Goal: Task Accomplishment & Management: Use online tool/utility

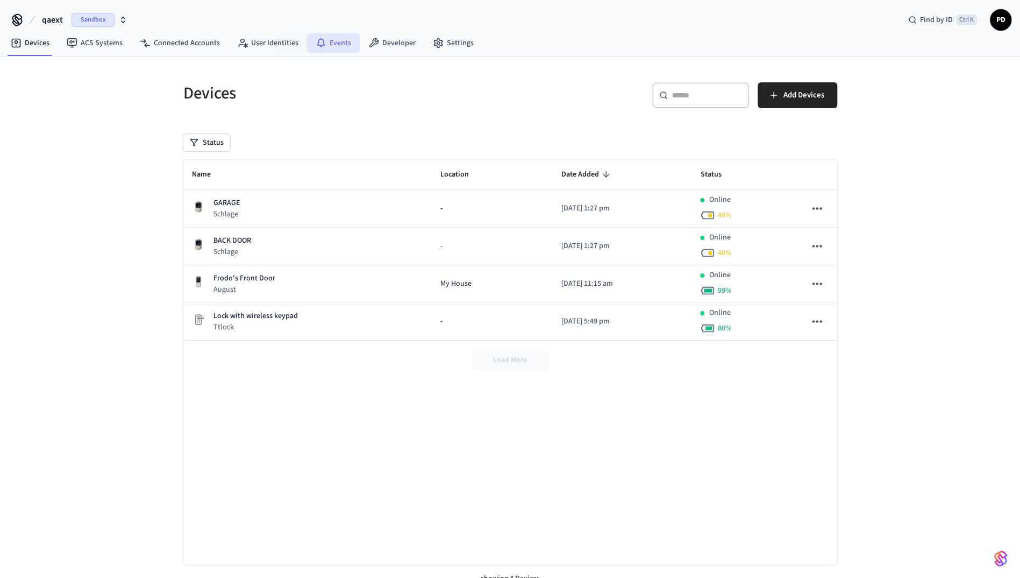
click at [349, 40] on link "Events" at bounding box center [333, 42] width 53 height 19
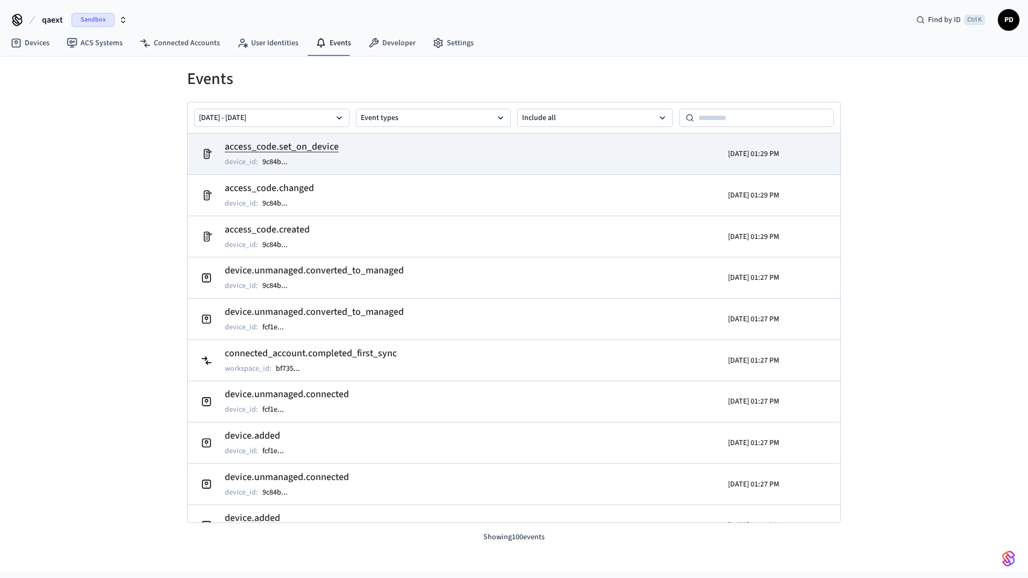
click at [358, 153] on td "access_code.set_on_device device_id : 9c84b ..." at bounding box center [408, 154] width 424 height 30
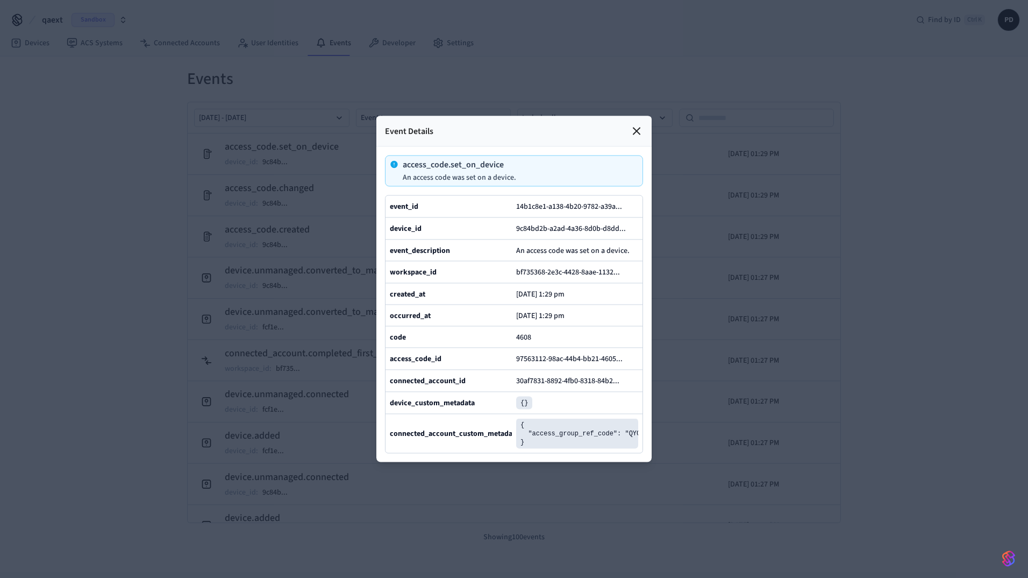
click at [738, 98] on div at bounding box center [514, 289] width 1028 height 578
click at [636, 128] on icon at bounding box center [637, 131] width 6 height 6
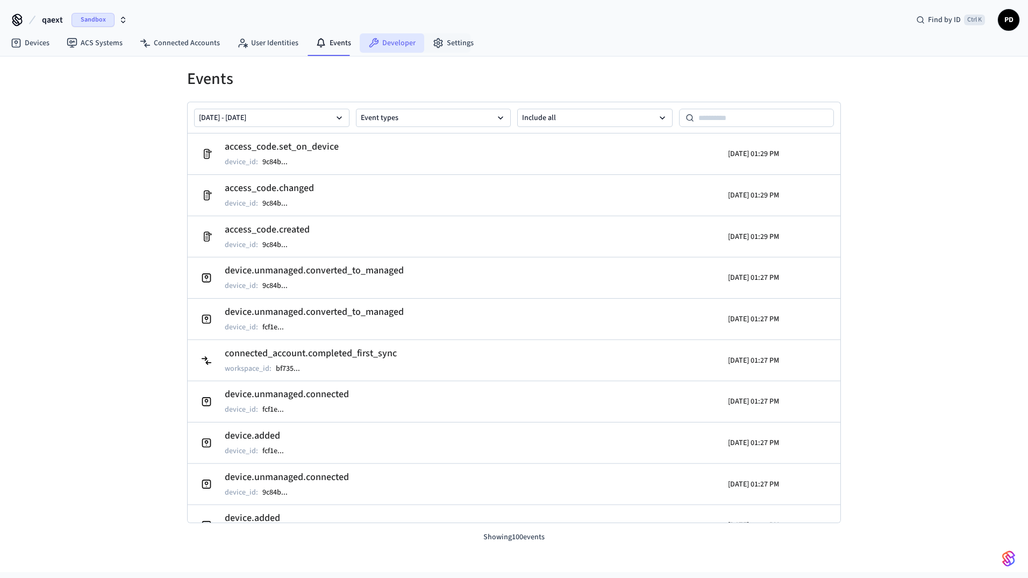
click at [381, 47] on link "Developer" at bounding box center [392, 42] width 65 height 19
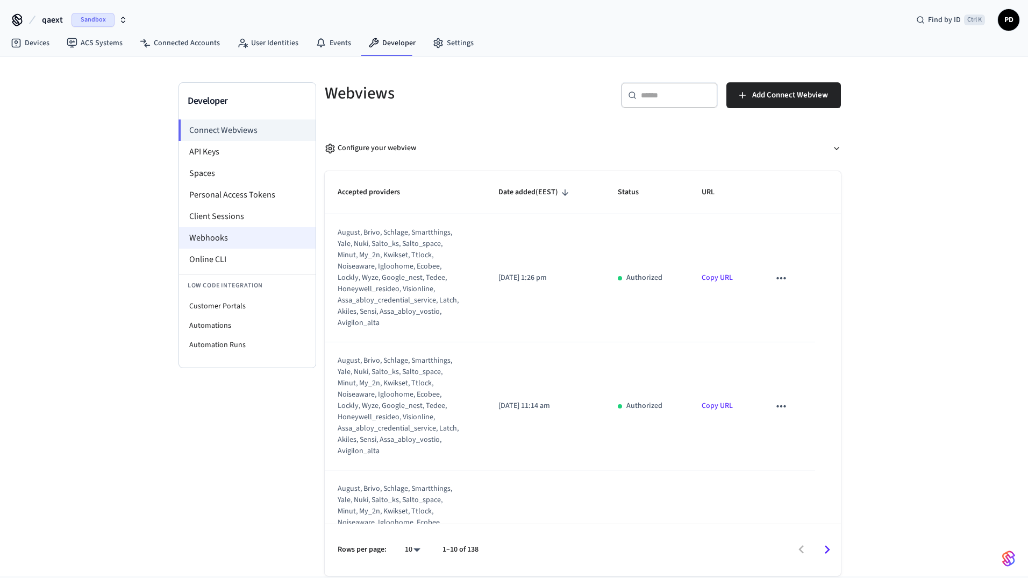
click at [231, 234] on li "Webhooks" at bounding box center [247, 238] width 137 height 22
click at [246, 233] on li "Webhooks" at bounding box center [247, 238] width 137 height 22
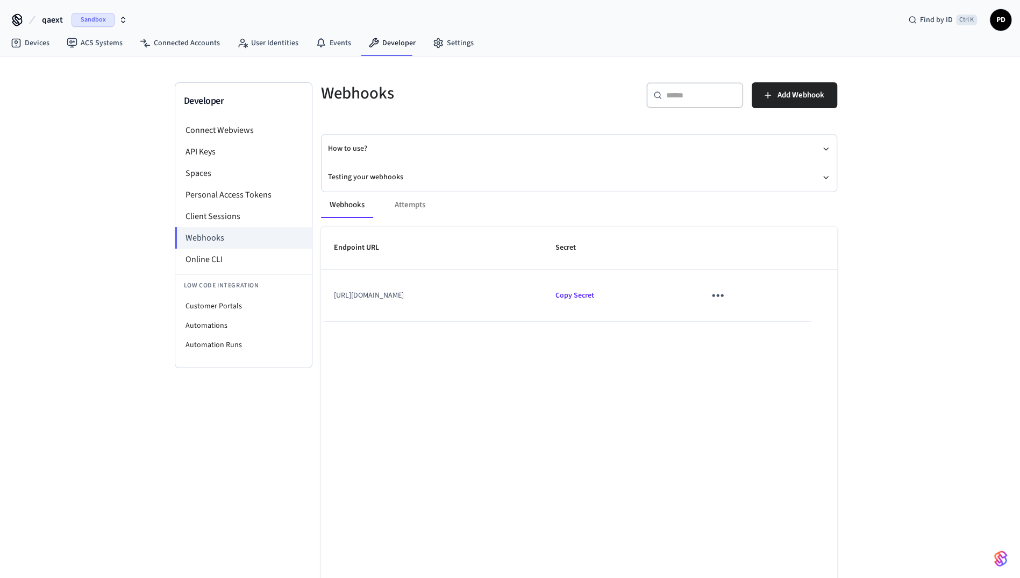
drag, startPoint x: 744, startPoint y: 289, endPoint x: 753, endPoint y: 288, distance: 9.2
click at [730, 289] on button "sticky table" at bounding box center [717, 294] width 25 height 25
drag, startPoint x: 681, startPoint y: 350, endPoint x: 469, endPoint y: 289, distance: 220.8
click at [681, 352] on div at bounding box center [514, 289] width 1028 height 578
click at [406, 197] on div "Webhooks Attempts" at bounding box center [579, 205] width 516 height 26
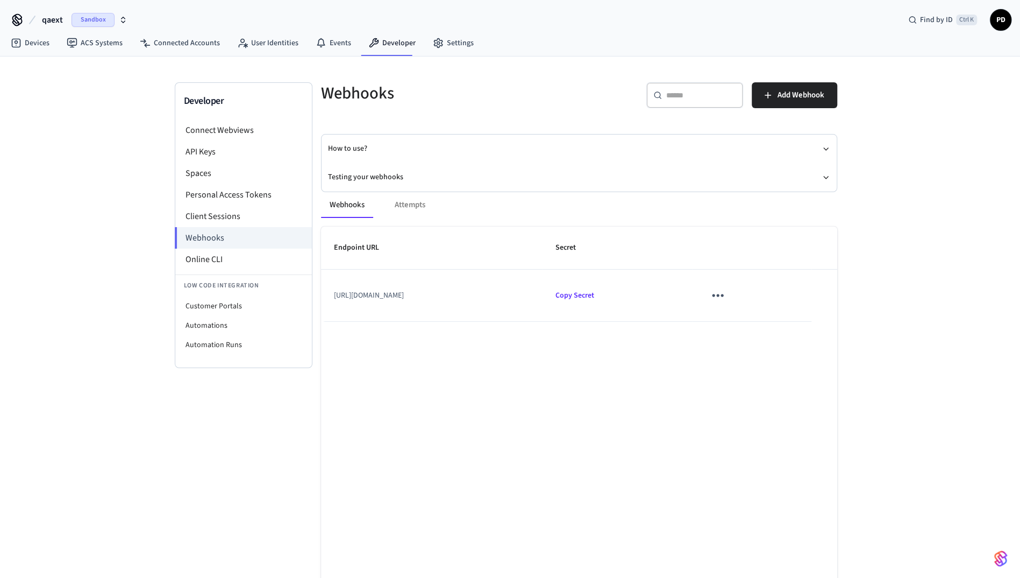
click at [413, 203] on div "Webhooks Attempts" at bounding box center [579, 205] width 516 height 26
click at [423, 208] on div "Webhooks Attempts" at bounding box center [579, 205] width 516 height 26
click at [472, 208] on div "Webhooks Attempts" at bounding box center [579, 205] width 516 height 26
click at [355, 207] on button "Webhooks" at bounding box center [347, 205] width 52 height 26
click at [361, 175] on button "Testing your webhooks" at bounding box center [579, 177] width 502 height 29
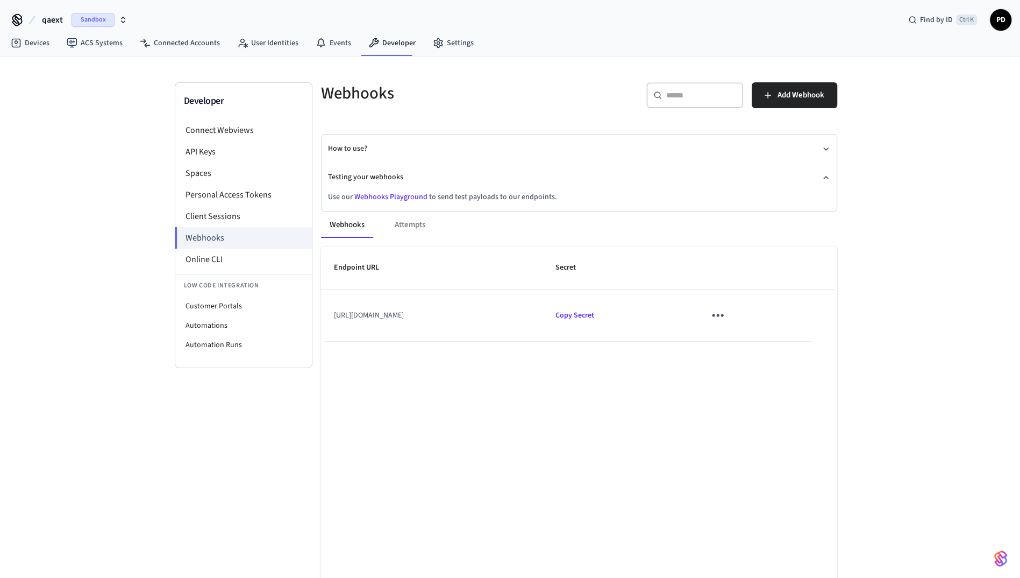
click at [402, 197] on link "Webhooks Playground" at bounding box center [390, 196] width 73 height 11
click at [89, 23] on span "Sandbox" at bounding box center [93, 20] width 43 height 14
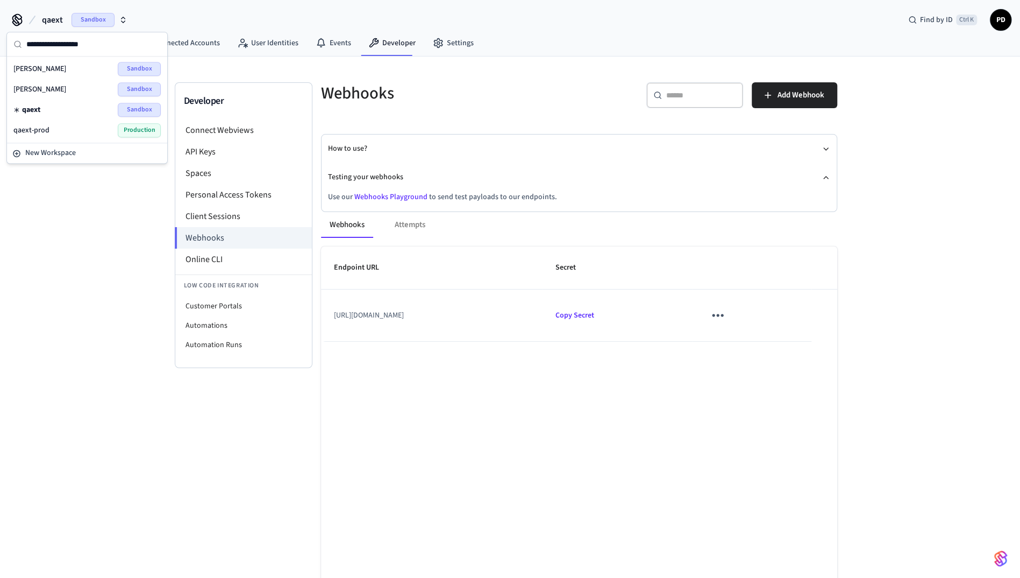
click at [69, 66] on div "dev-bogdan Sandbox" at bounding box center [86, 69] width 147 height 14
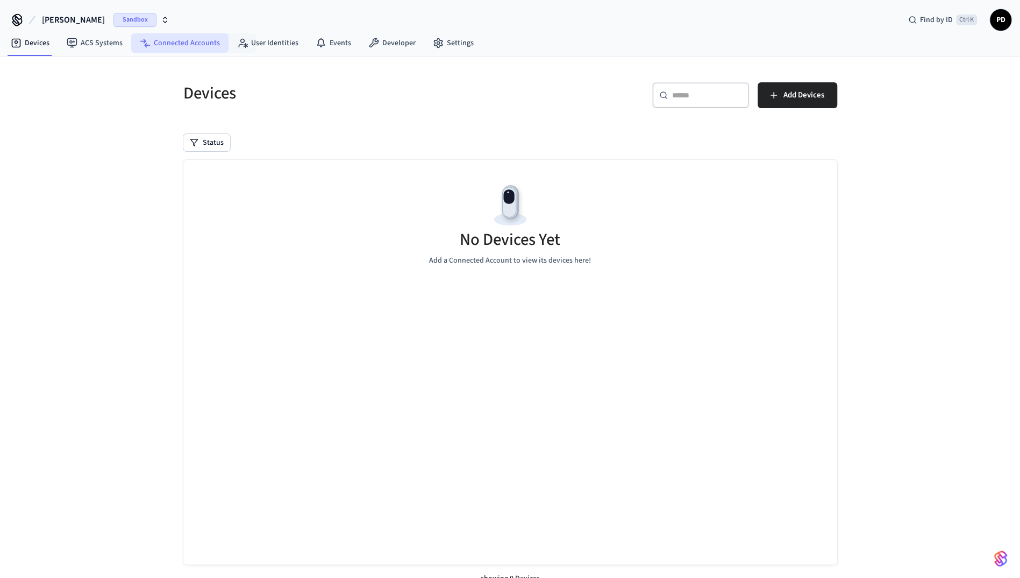
click at [205, 46] on link "Connected Accounts" at bounding box center [179, 42] width 97 height 19
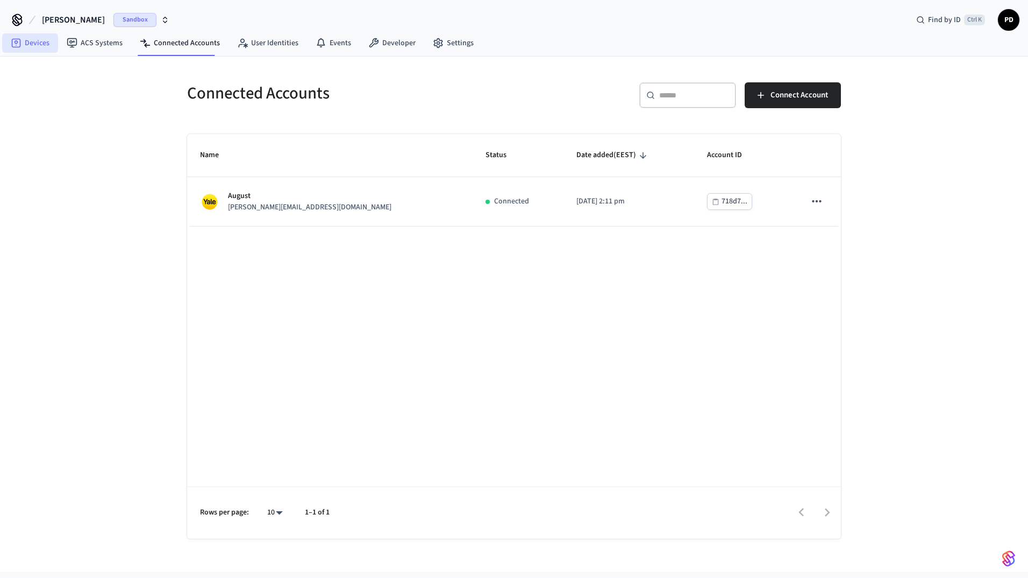
click at [25, 45] on link "Devices" at bounding box center [30, 42] width 56 height 19
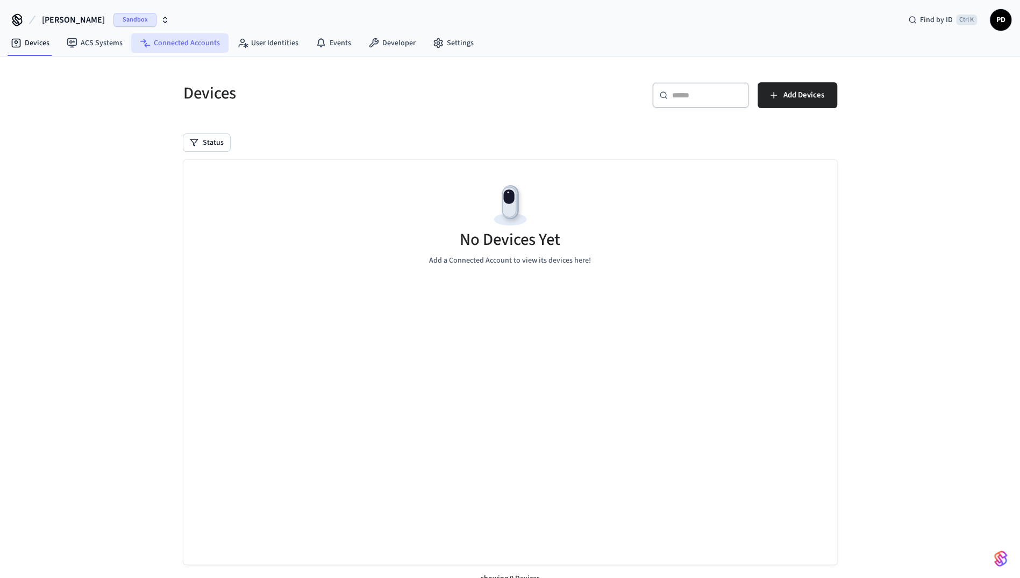
click at [193, 49] on link "Connected Accounts" at bounding box center [179, 42] width 97 height 19
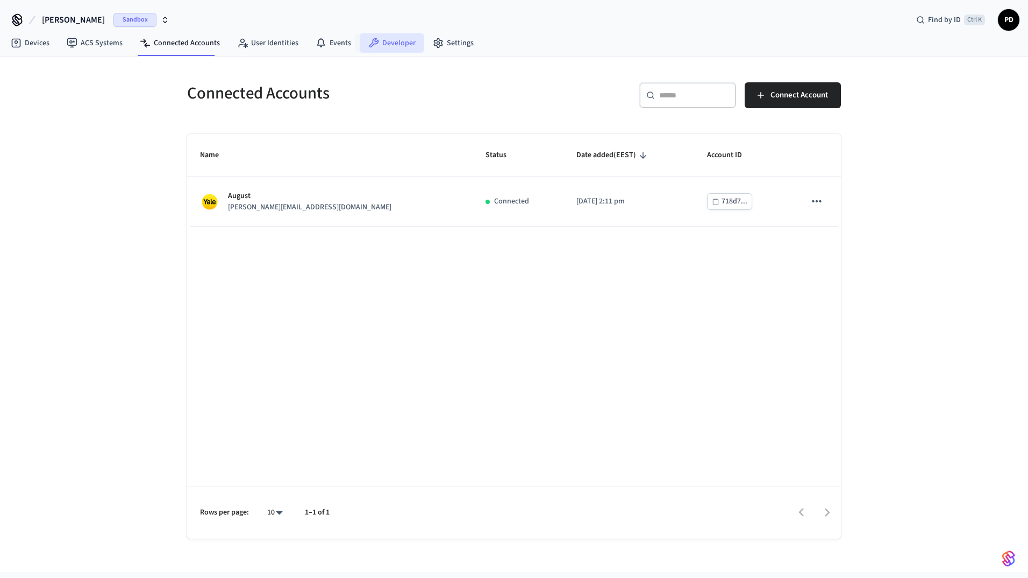
click at [385, 46] on link "Developer" at bounding box center [392, 42] width 65 height 19
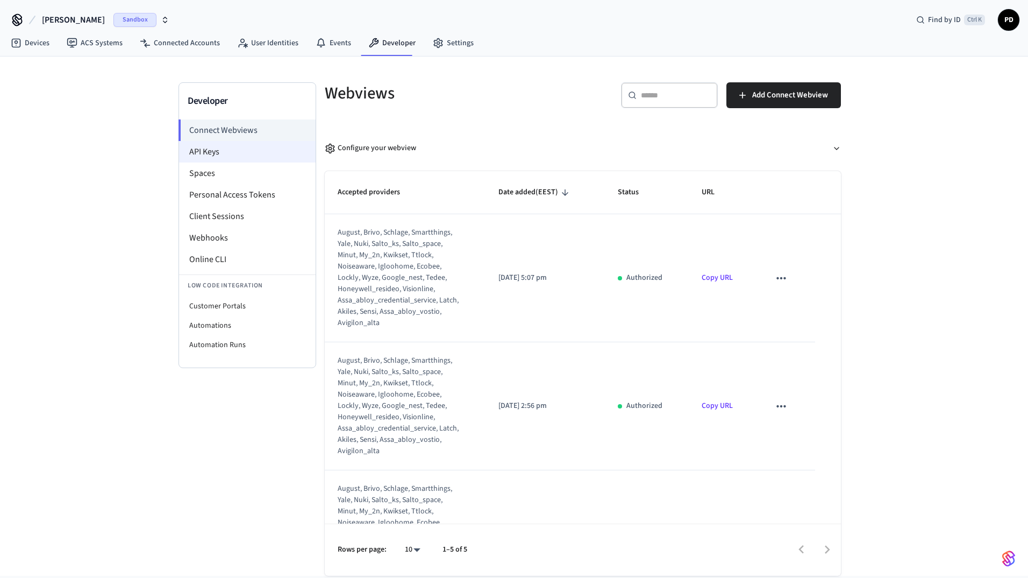
click at [228, 147] on li "API Keys" at bounding box center [247, 152] width 137 height 22
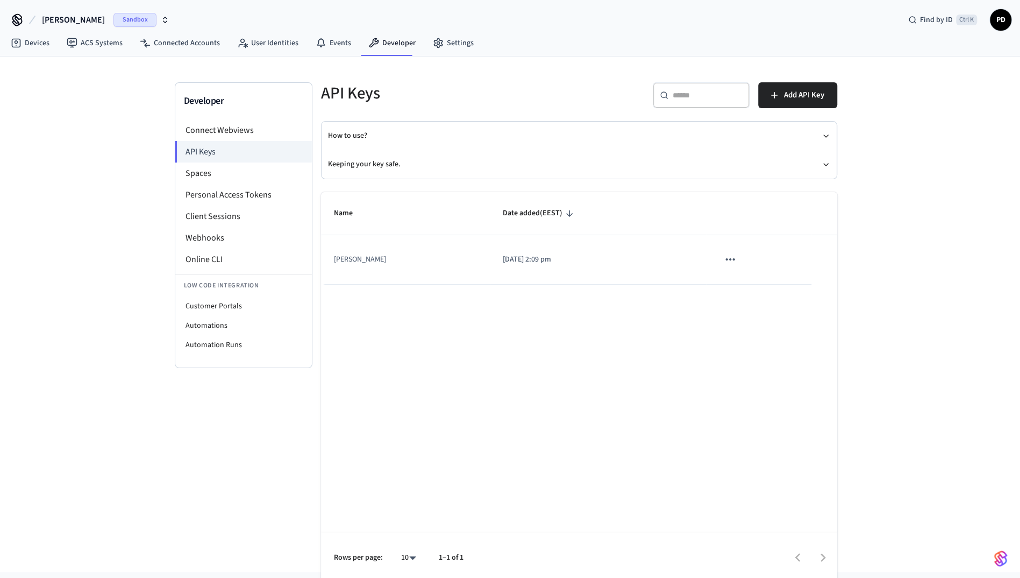
click at [736, 262] on td "sticky table" at bounding box center [758, 259] width 105 height 49
click at [725, 259] on icon "sticky table" at bounding box center [729, 259] width 9 height 2
click at [620, 303] on div at bounding box center [514, 289] width 1028 height 578
click at [242, 234] on li "Webhooks" at bounding box center [243, 238] width 137 height 22
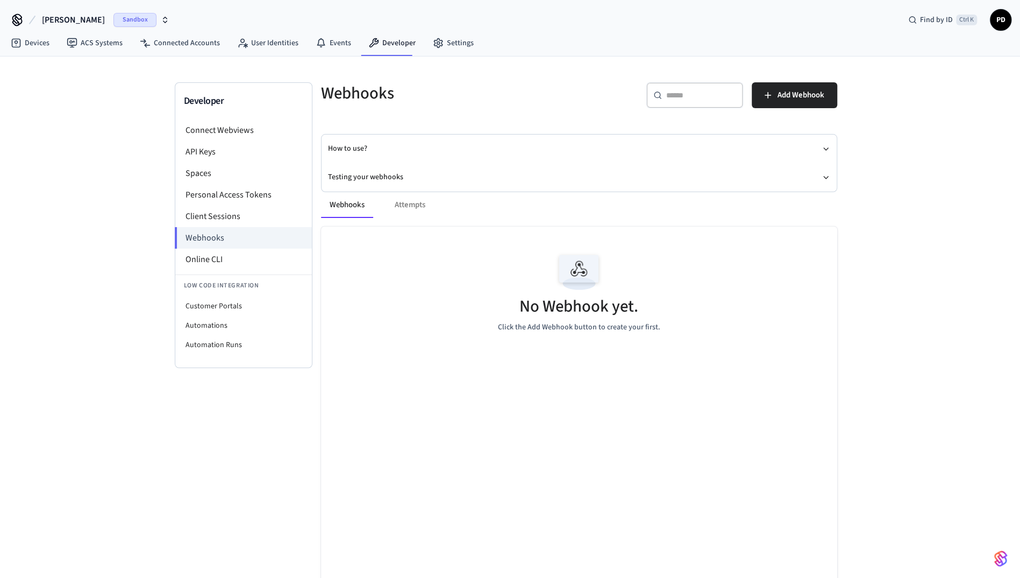
click at [176, 500] on div "Developer Connect Webviews API Keys Spaces Personal Access Tokens Client Sessio…" at bounding box center [244, 332] width 138 height 501
click at [219, 158] on li "API Keys" at bounding box center [243, 152] width 137 height 22
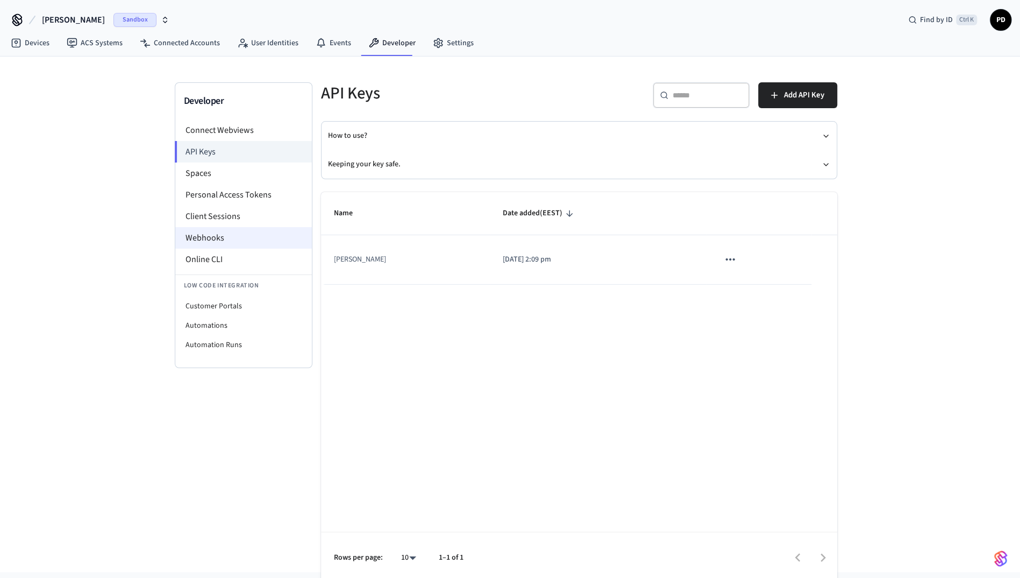
click at [237, 231] on li "Webhooks" at bounding box center [243, 238] width 137 height 22
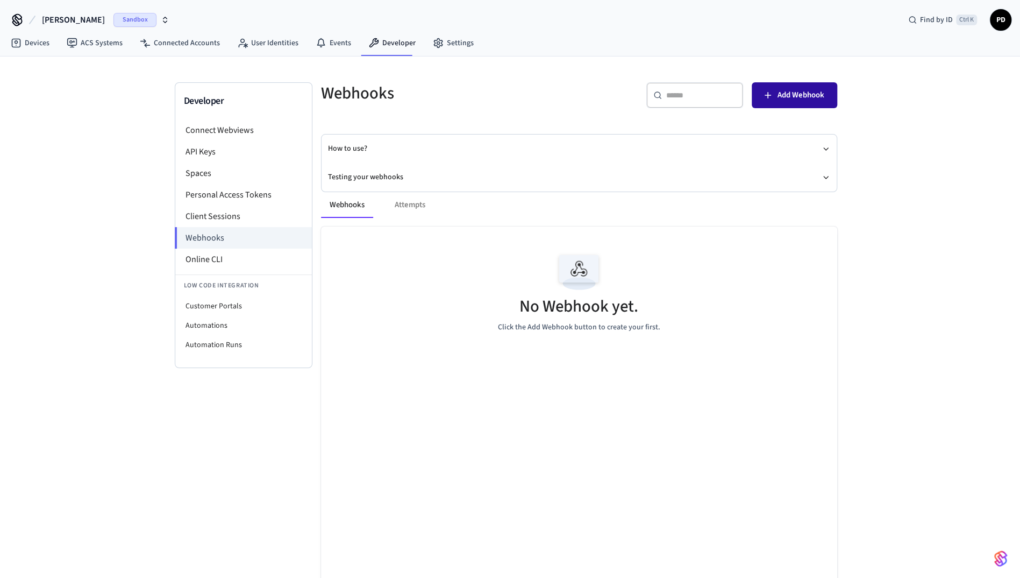
click at [795, 96] on span "Add Webhook" at bounding box center [801, 95] width 47 height 14
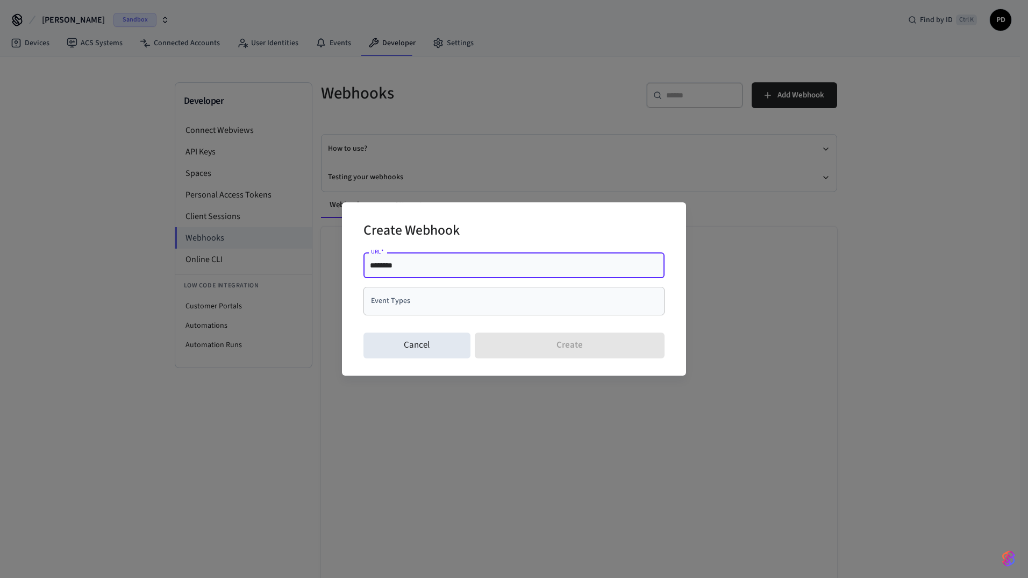
drag, startPoint x: 412, startPoint y: 268, endPoint x: 270, endPoint y: 257, distance: 142.9
click at [268, 258] on div "Create Webhook URL   * ******** URL   * Event Types Event Types Cancel Create" at bounding box center [514, 289] width 1028 height 578
type input "**********"
click at [478, 303] on input "Event Types" at bounding box center [505, 300] width 275 height 19
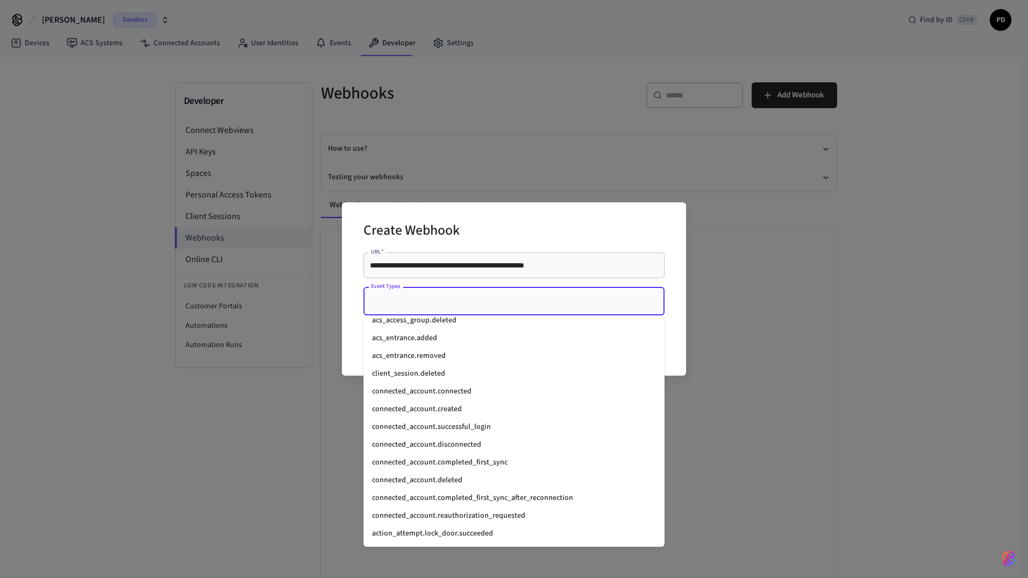
scroll to position [699, 0]
click at [450, 394] on li "connected_account.connected" at bounding box center [514, 392] width 301 height 18
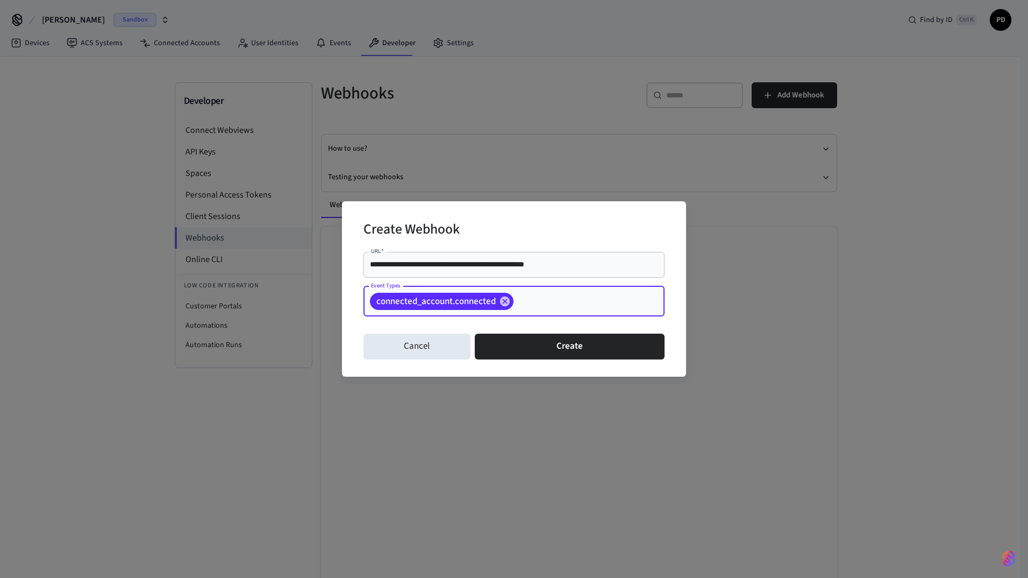
click at [564, 302] on input "Event Types" at bounding box center [572, 300] width 115 height 19
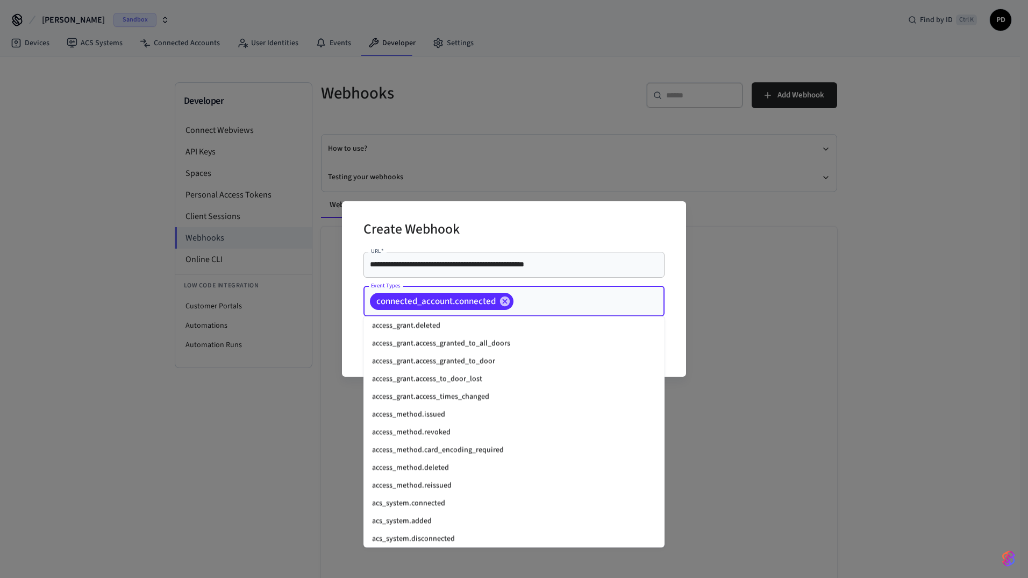
scroll to position [484, 0]
click at [535, 302] on input "Event Types" at bounding box center [572, 300] width 115 height 19
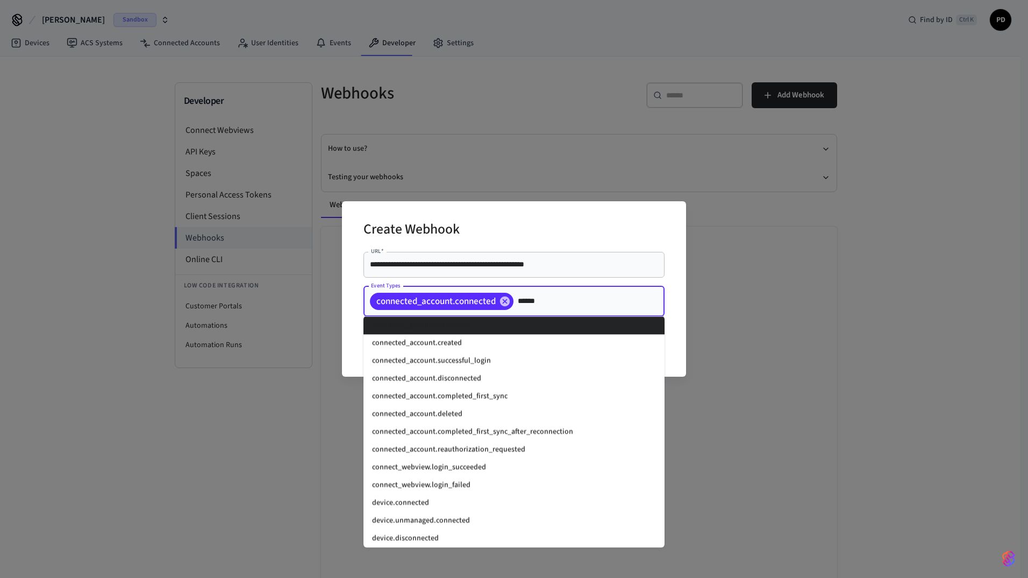
type input "*******"
click at [535, 305] on input "*******" at bounding box center [572, 300] width 115 height 19
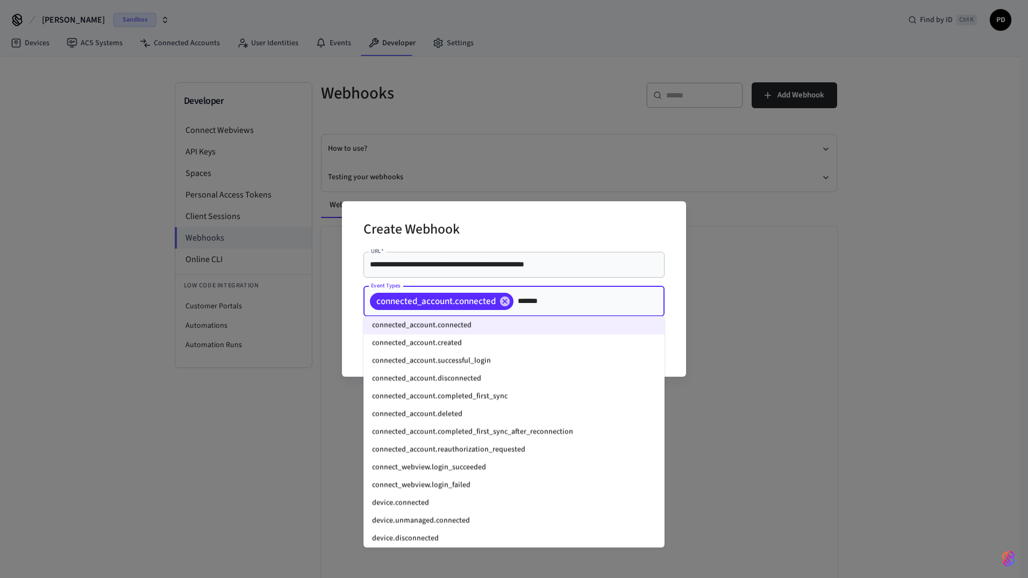
drag, startPoint x: 418, startPoint y: 347, endPoint x: 520, endPoint y: 327, distance: 103.2
click at [419, 347] on li "connected_account.created" at bounding box center [514, 343] width 301 height 18
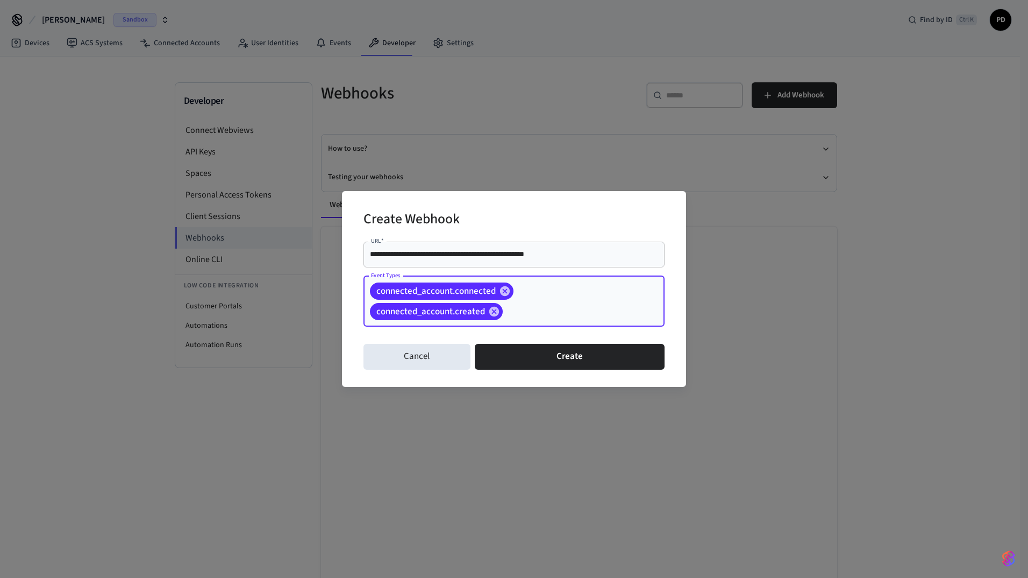
click at [541, 308] on input "Event Types" at bounding box center [566, 311] width 125 height 19
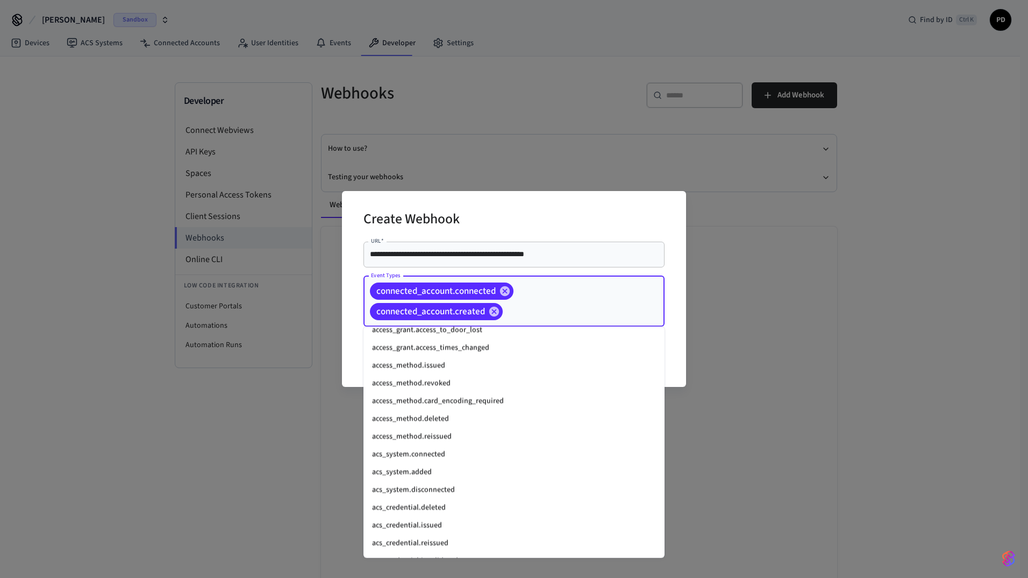
paste input "*******"
type input "*******"
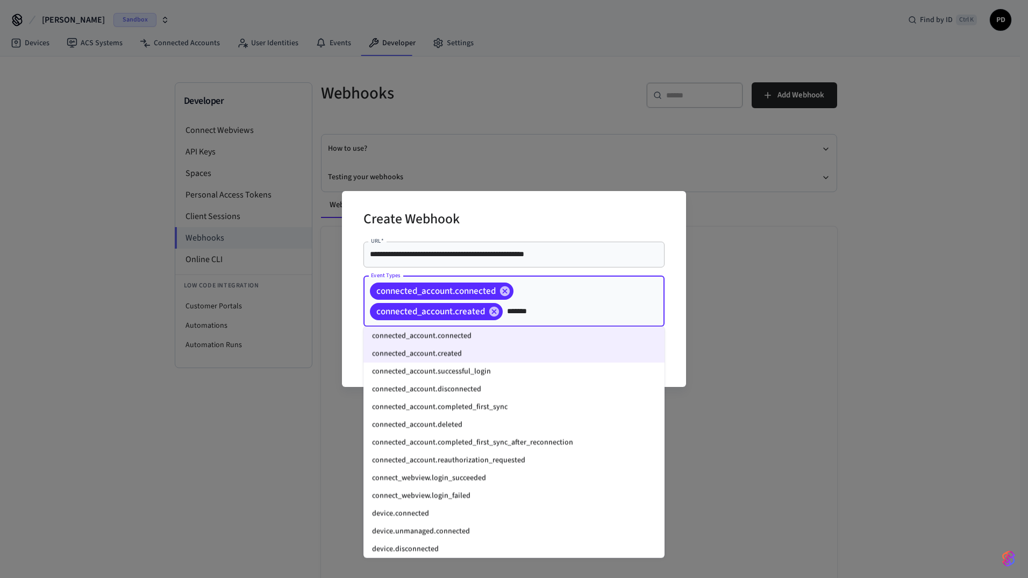
drag, startPoint x: 442, startPoint y: 372, endPoint x: 473, endPoint y: 364, distance: 31.8
click at [443, 372] on li "connected_account.successful_login" at bounding box center [514, 371] width 301 height 18
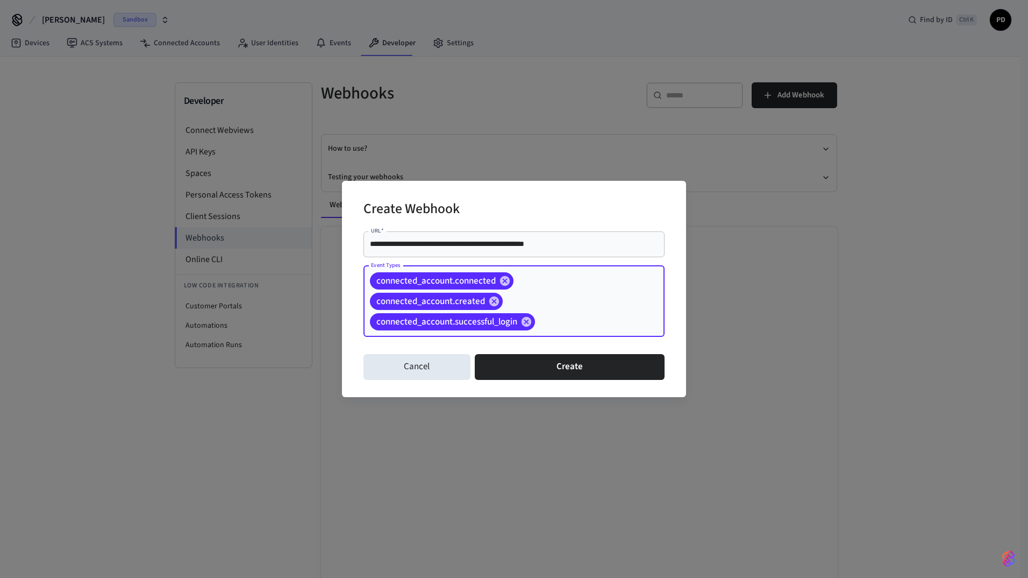
click at [586, 309] on div "connected_account.connected connected_account.created connected_account.success…" at bounding box center [514, 301] width 301 height 71
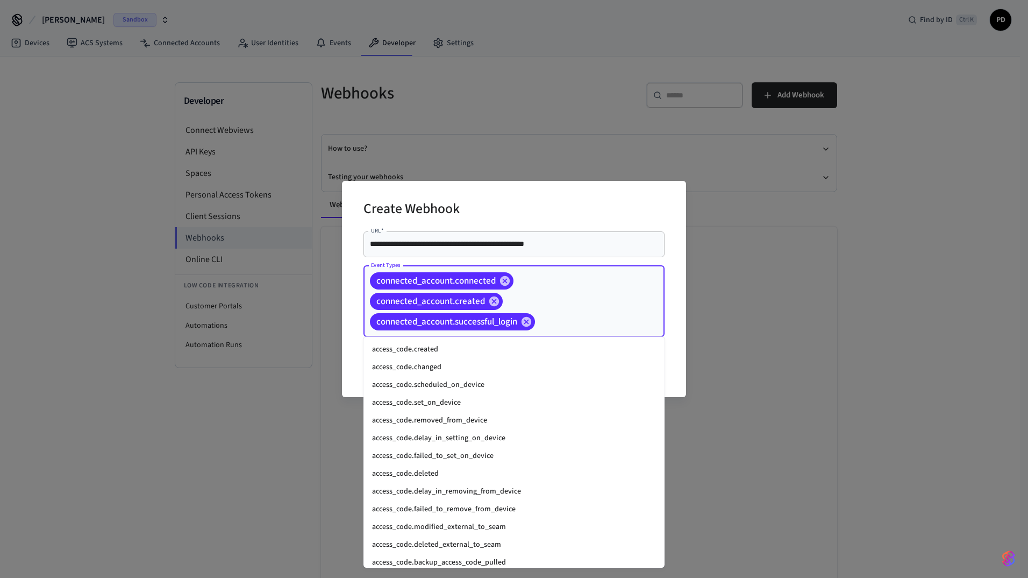
scroll to position [554, 0]
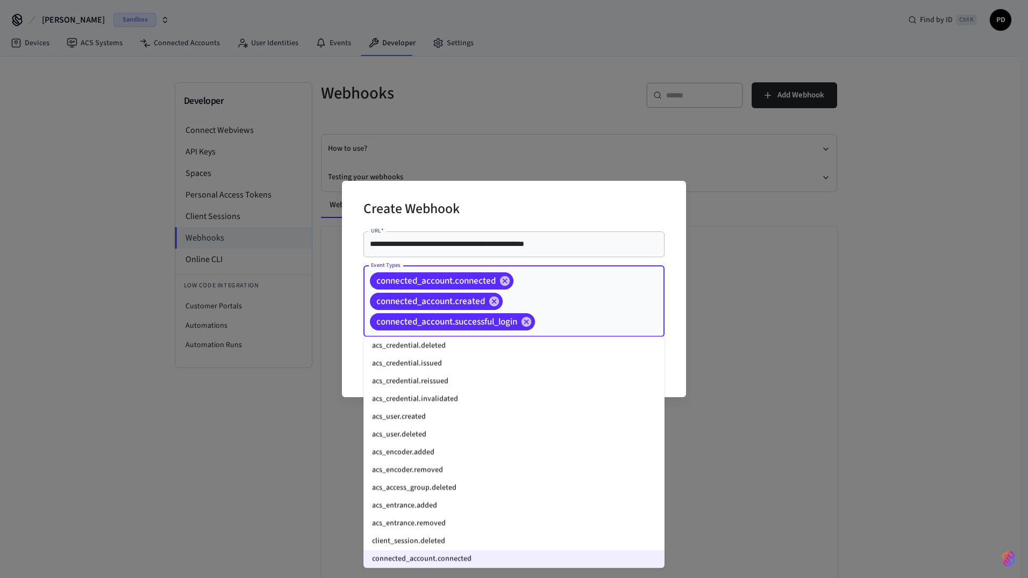
paste input "*******"
type input "*******"
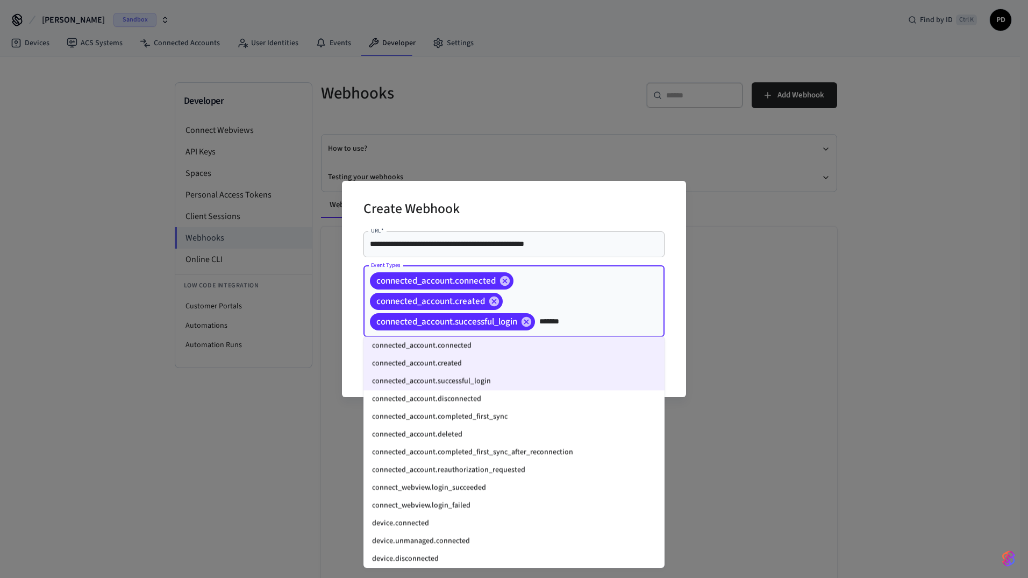
drag, startPoint x: 437, startPoint y: 399, endPoint x: 481, endPoint y: 372, distance: 51.9
click at [436, 399] on li "connected_account.disconnected" at bounding box center [514, 399] width 301 height 18
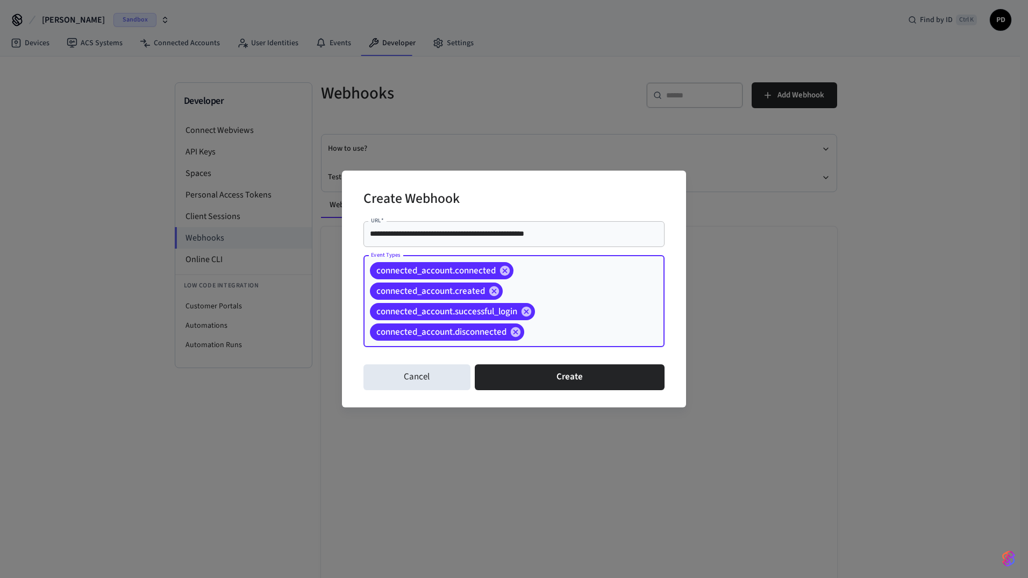
paste input "*******"
type input "*******"
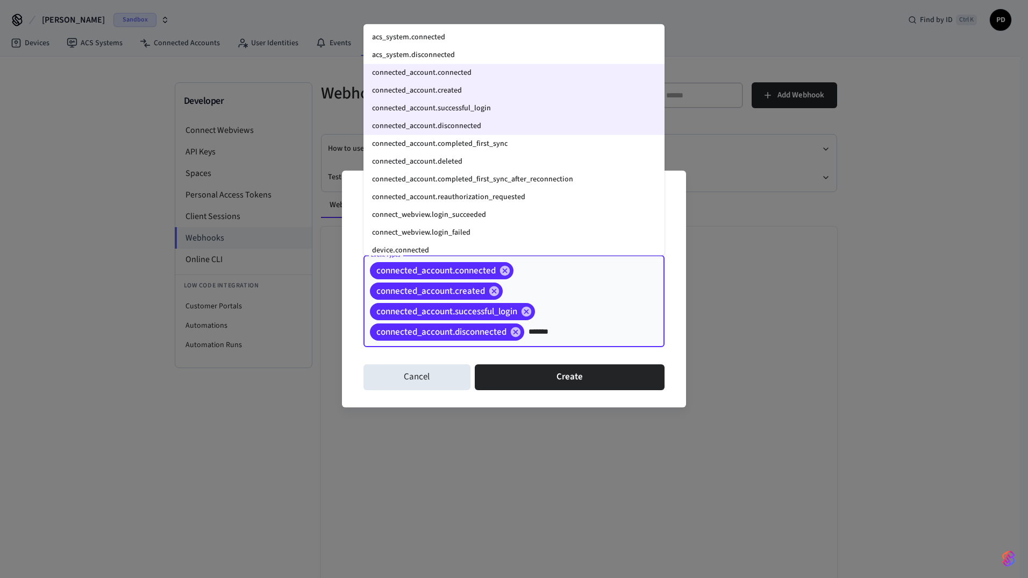
drag, startPoint x: 479, startPoint y: 143, endPoint x: 489, endPoint y: 154, distance: 14.8
click at [479, 143] on li "connected_account.completed_first_sync" at bounding box center [514, 144] width 301 height 18
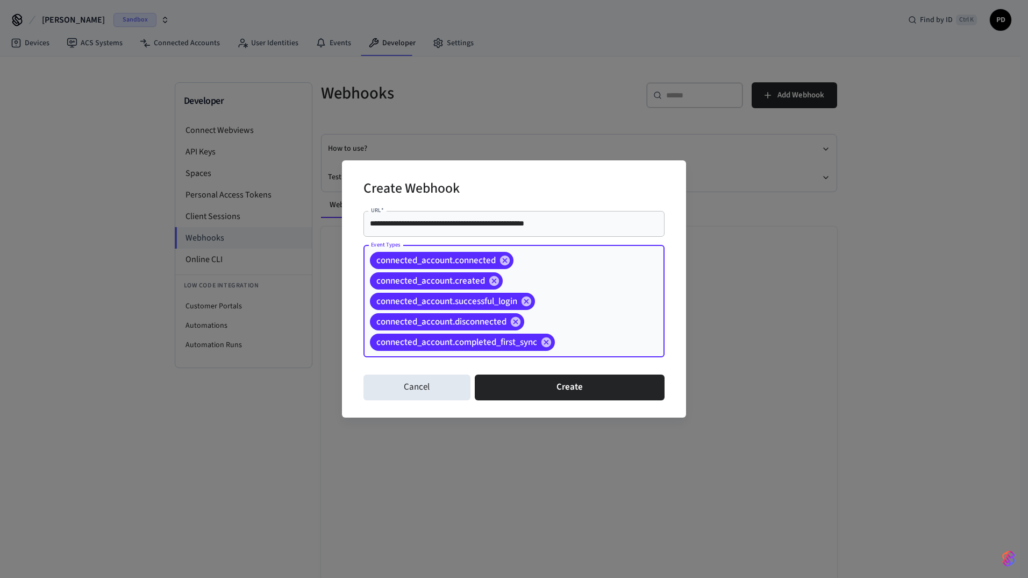
paste input "*******"
type input "*******"
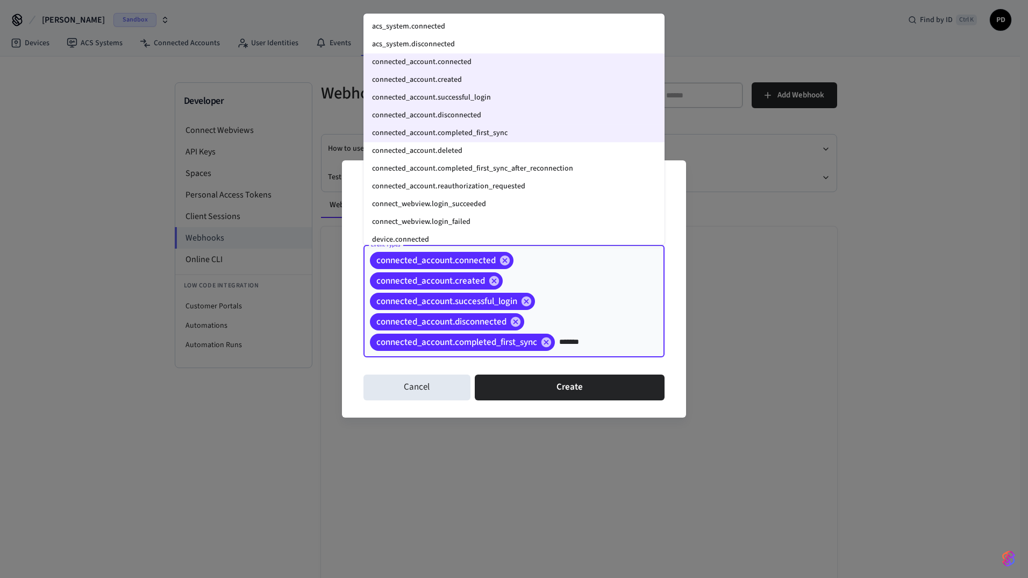
click at [458, 156] on li "connected_account.deleted" at bounding box center [514, 152] width 301 height 18
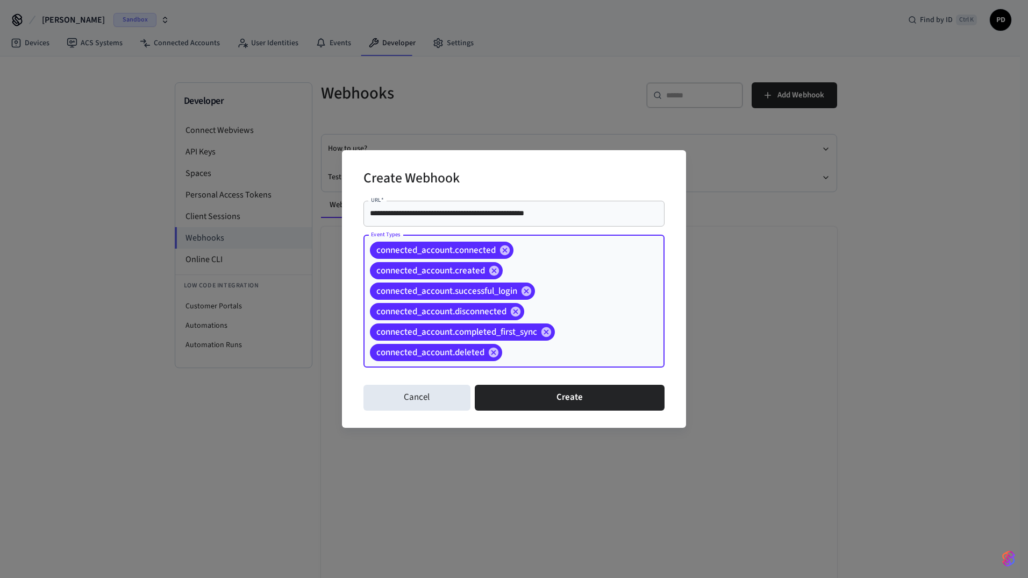
paste input "*******"
type input "*******"
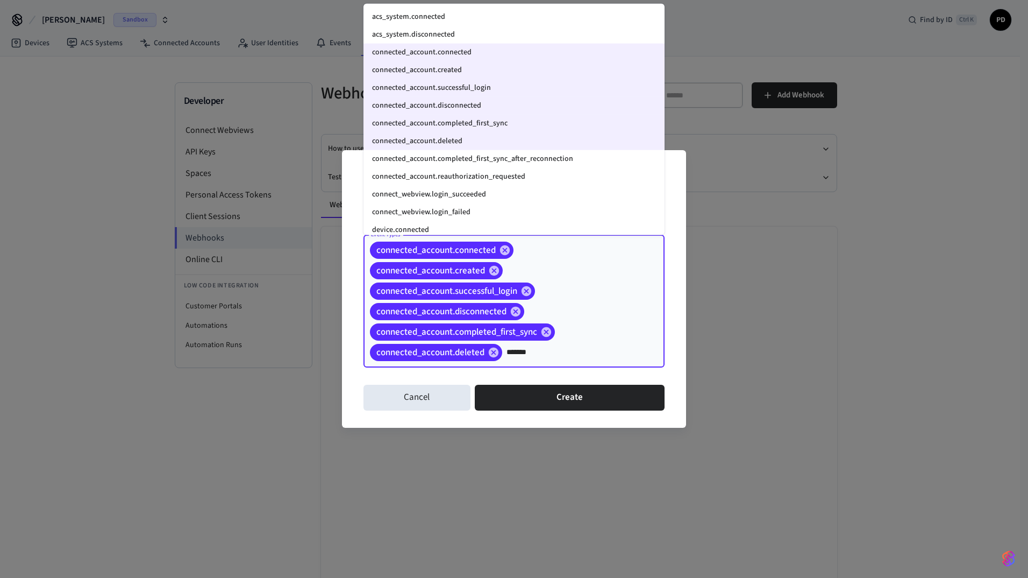
click at [524, 163] on li "connected_account.completed_first_sync_after_reconnection" at bounding box center [514, 159] width 301 height 18
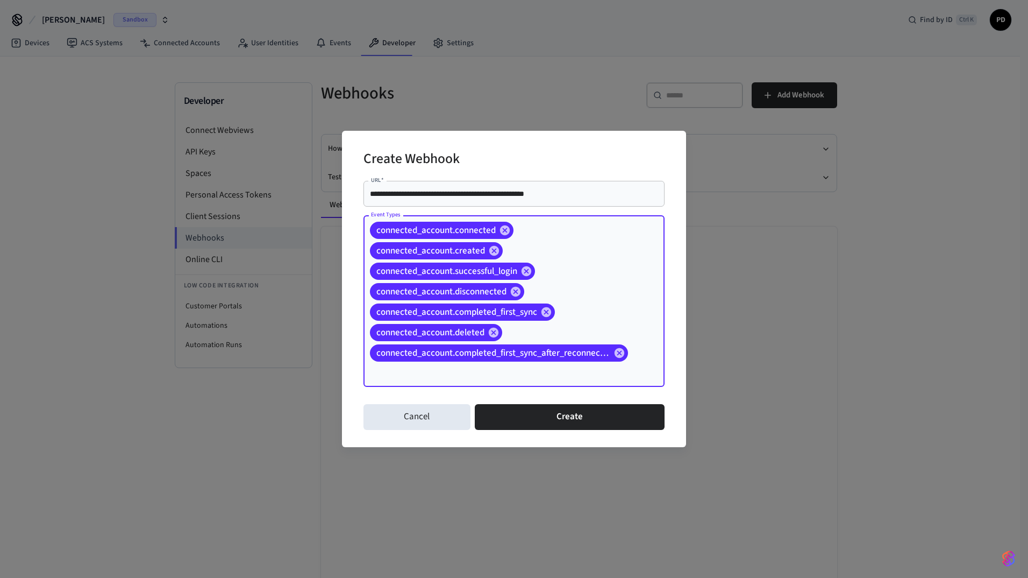
paste input "*******"
type input "*******"
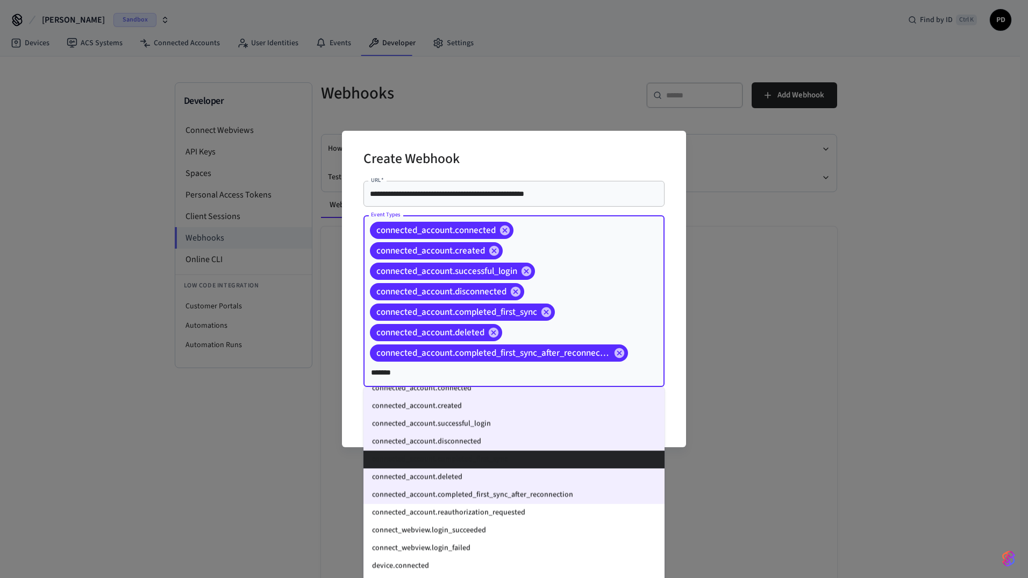
scroll to position [54, 0]
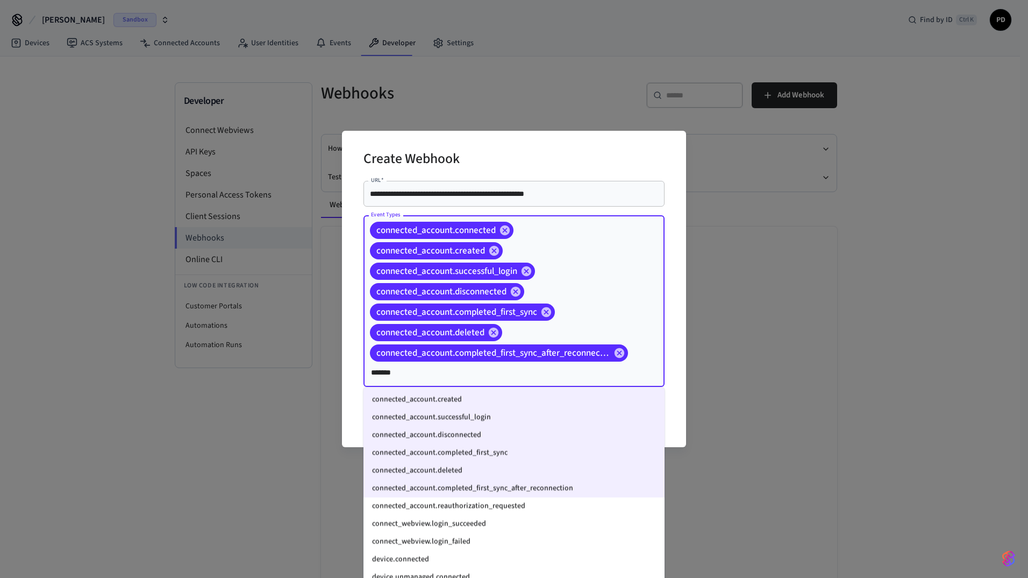
click at [457, 503] on li "connected_account.reauthorization_requested" at bounding box center [514, 506] width 301 height 18
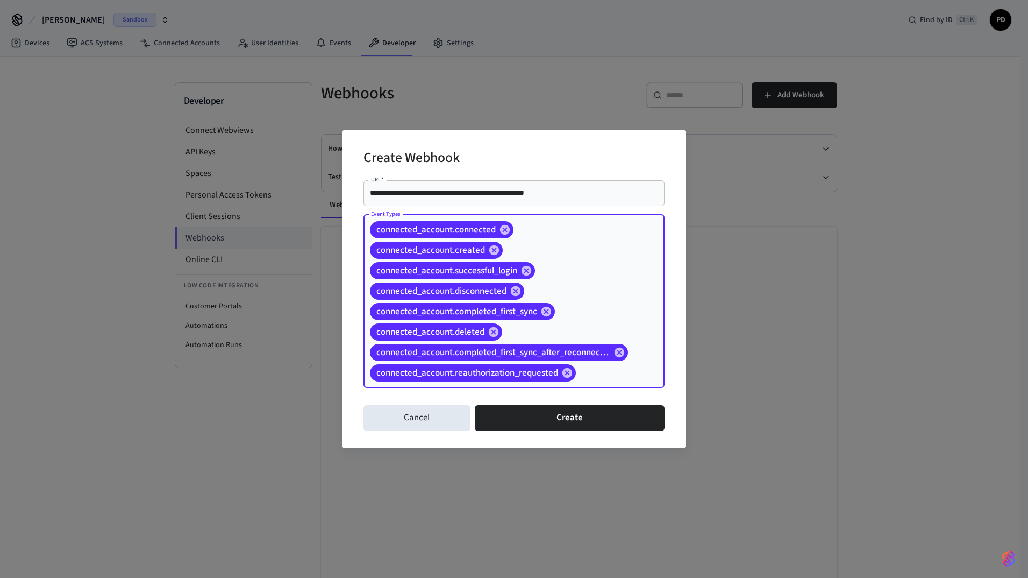
paste input "*******"
type input "*******"
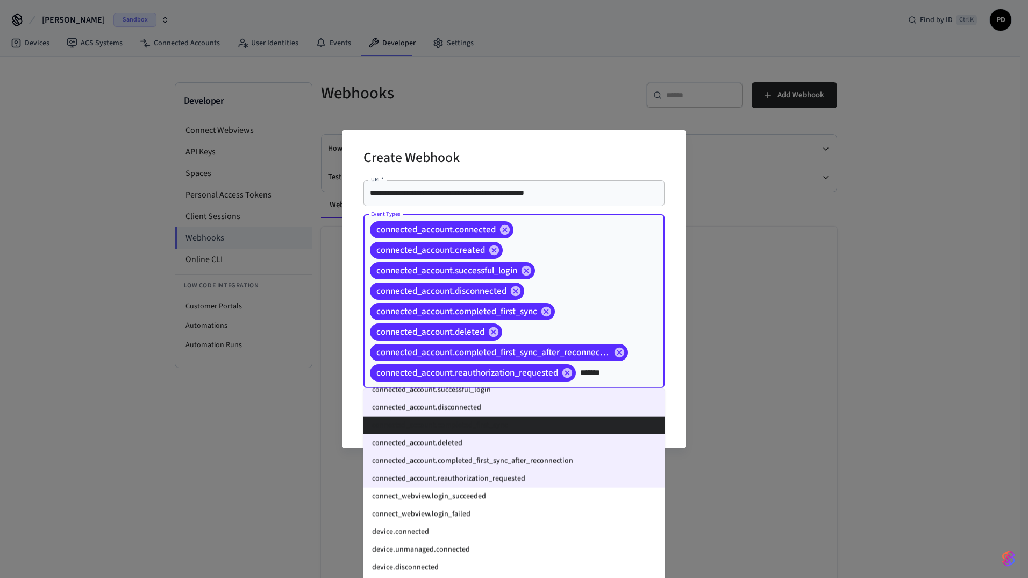
scroll to position [108, 0]
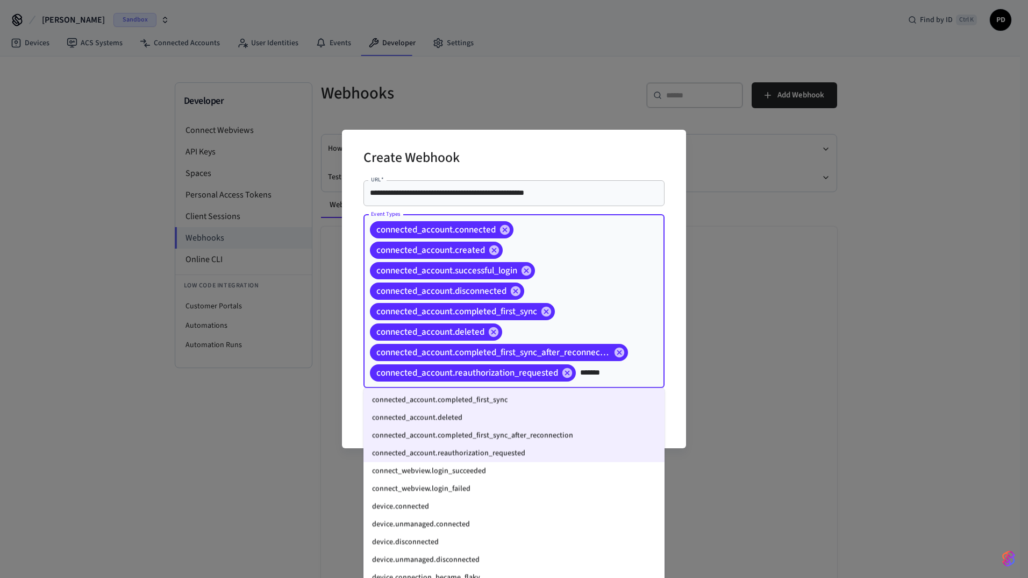
click at [468, 463] on li "connect_webview.login_succeeded" at bounding box center [514, 471] width 301 height 18
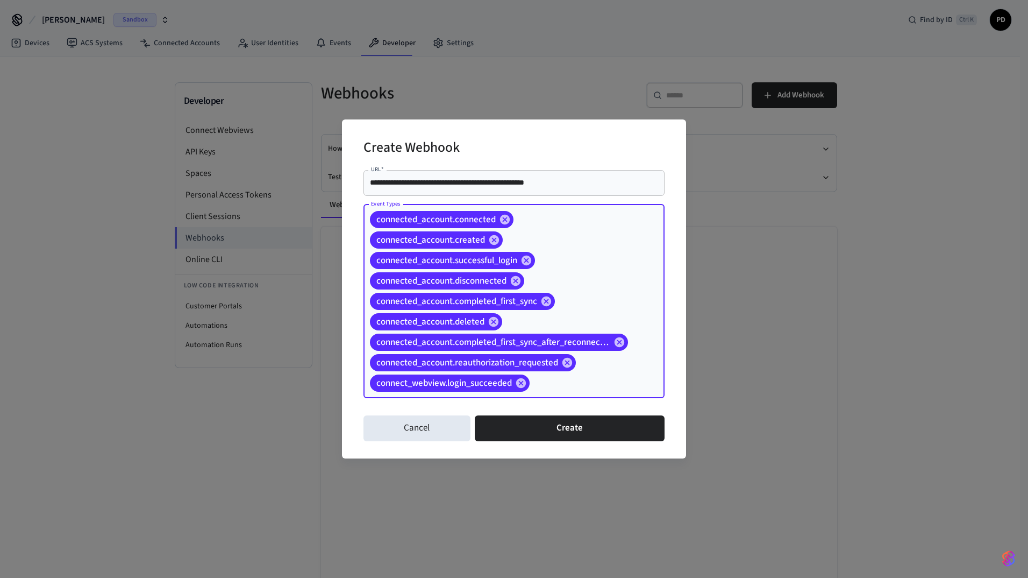
paste input "*******"
type input "*******"
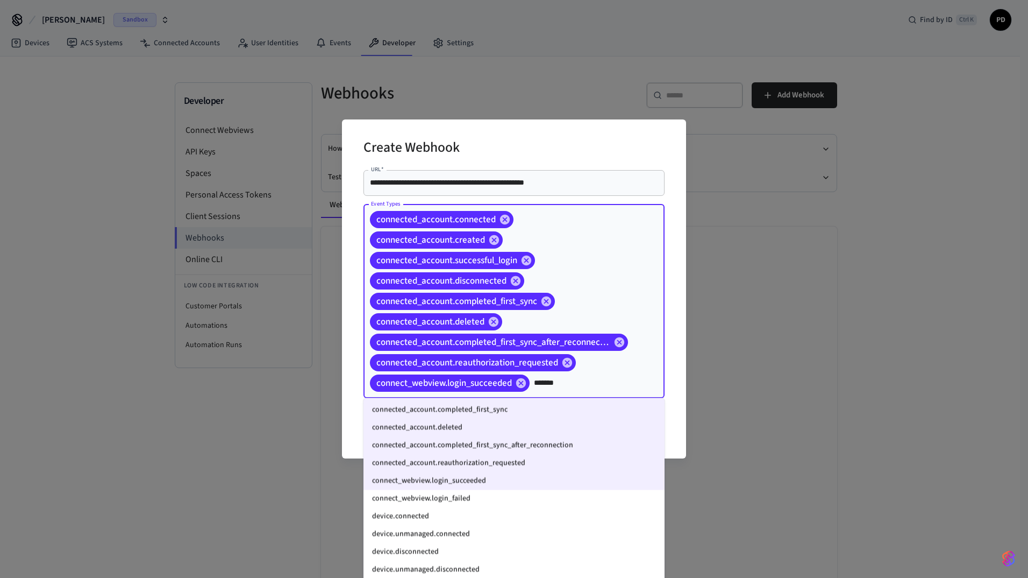
click at [453, 500] on li "connect_webview.login_failed" at bounding box center [514, 498] width 301 height 18
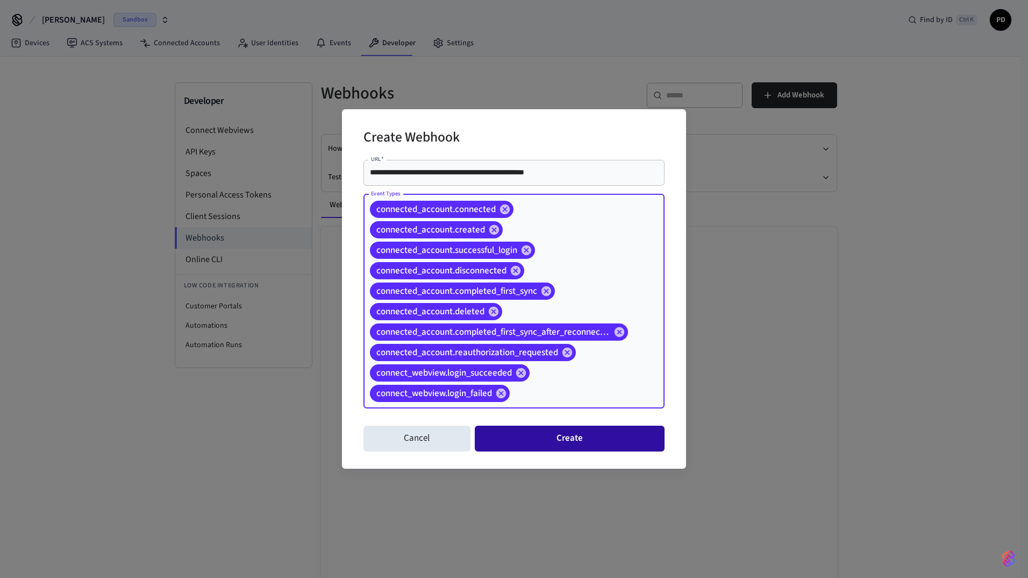
click at [616, 442] on button "Create" at bounding box center [570, 438] width 190 height 26
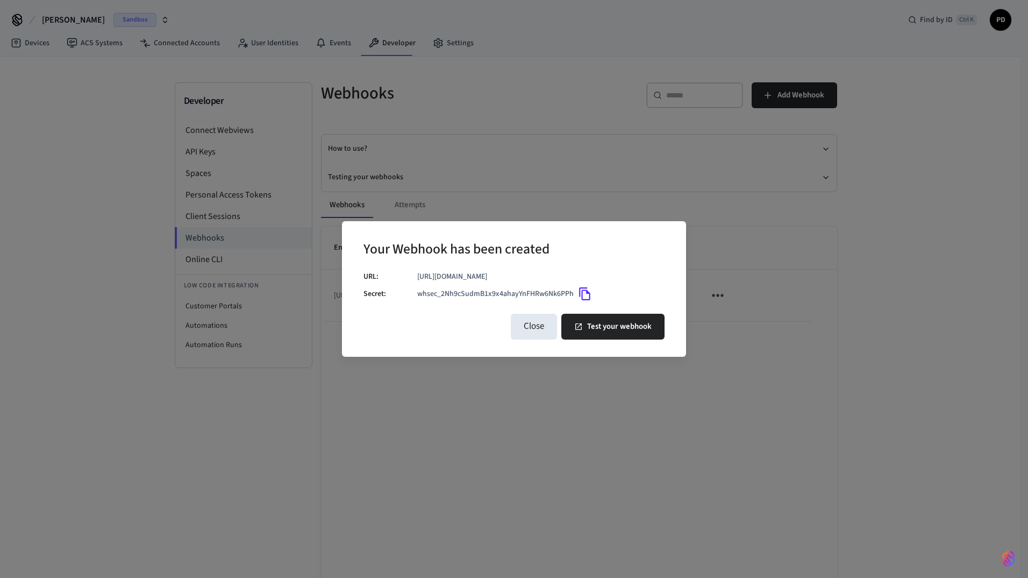
click at [587, 292] on icon "Copy" at bounding box center [584, 293] width 11 height 13
click at [586, 294] on icon "Copied!" at bounding box center [585, 294] width 14 height 14
click at [585, 295] on icon "Copied!" at bounding box center [585, 294] width 14 height 14
click at [586, 295] on icon "Copied!" at bounding box center [585, 294] width 14 height 14
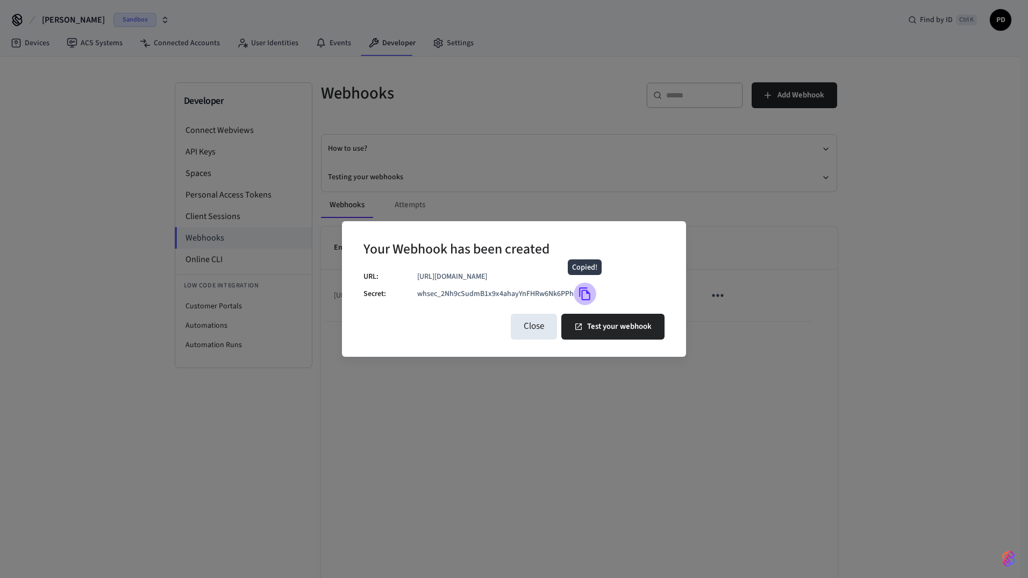
click at [585, 295] on icon "Copied!" at bounding box center [585, 294] width 14 height 14
click at [584, 293] on icon "Copied!" at bounding box center [585, 294] width 14 height 14
click at [583, 293] on icon "Copied!" at bounding box center [585, 294] width 14 height 14
click at [580, 290] on icon "Copied!" at bounding box center [584, 293] width 11 height 13
click at [580, 290] on icon "Copied!" at bounding box center [585, 294] width 14 height 14
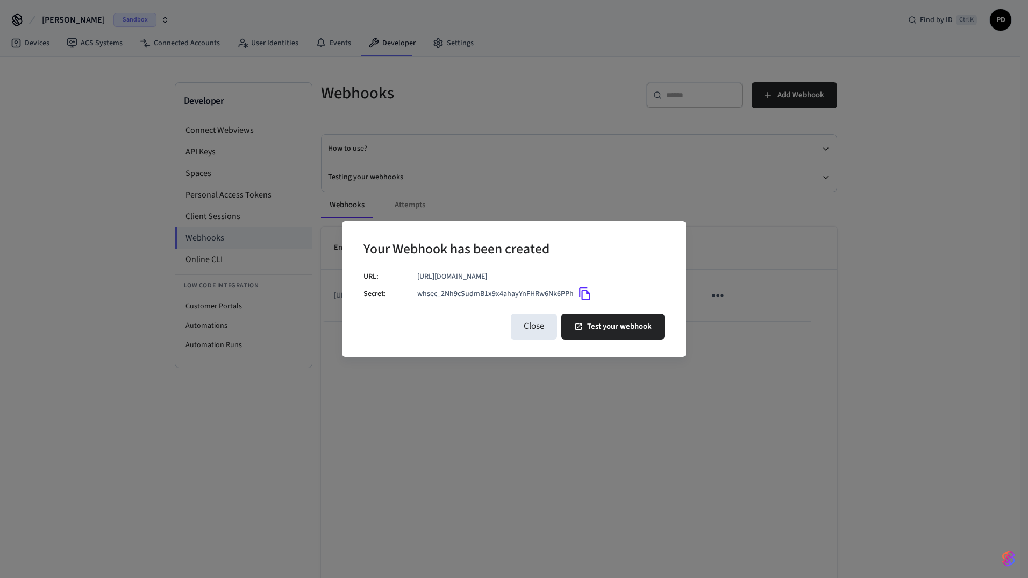
click at [573, 301] on div "whsec_2Nh9cSudmB1x9x4ahayYnFHRw6Nk6PPh" at bounding box center [540, 293] width 247 height 23
click at [587, 291] on icon "Copy" at bounding box center [584, 293] width 11 height 13
click at [588, 291] on icon "Copied!" at bounding box center [584, 293] width 11 height 13
click at [592, 329] on button "Test your webhook" at bounding box center [612, 327] width 103 height 26
click at [532, 333] on button "Close" at bounding box center [534, 327] width 46 height 26
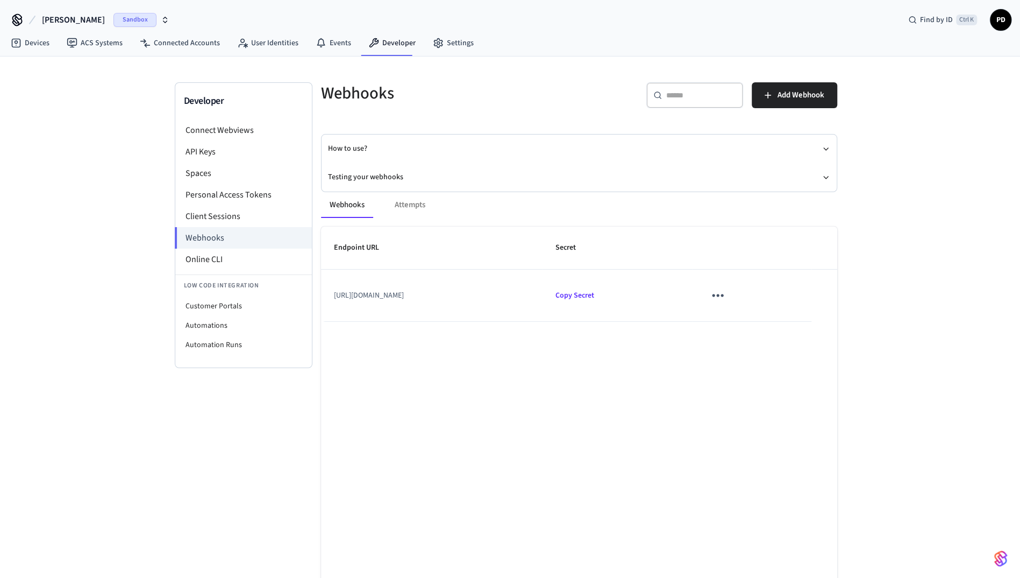
click at [726, 293] on icon "sticky table" at bounding box center [717, 295] width 17 height 17
click at [786, 319] on li "Edit" at bounding box center [788, 326] width 51 height 29
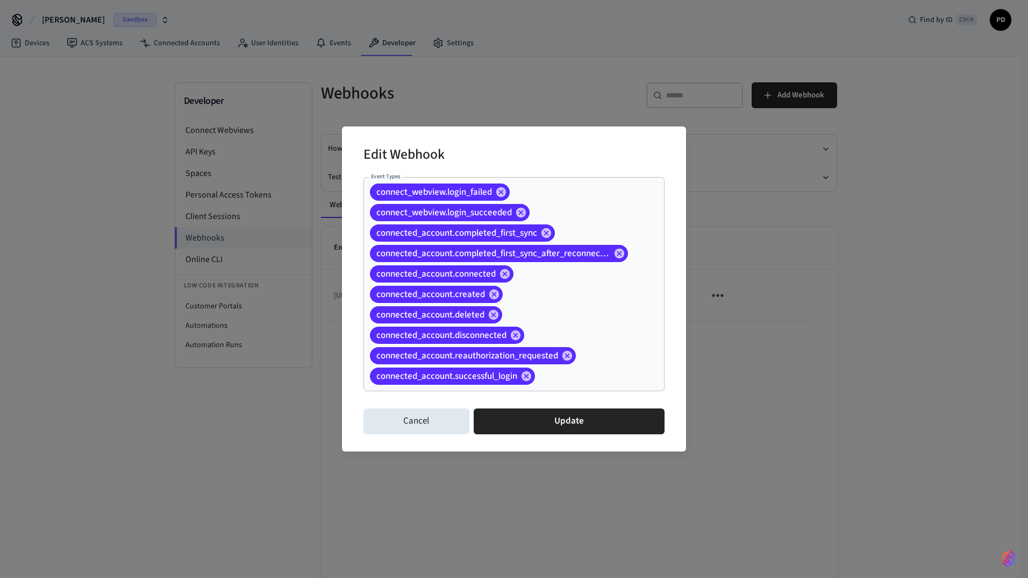
click at [461, 154] on div "Edit Webhook" at bounding box center [514, 155] width 301 height 33
click at [420, 409] on button "Cancel" at bounding box center [417, 421] width 106 height 26
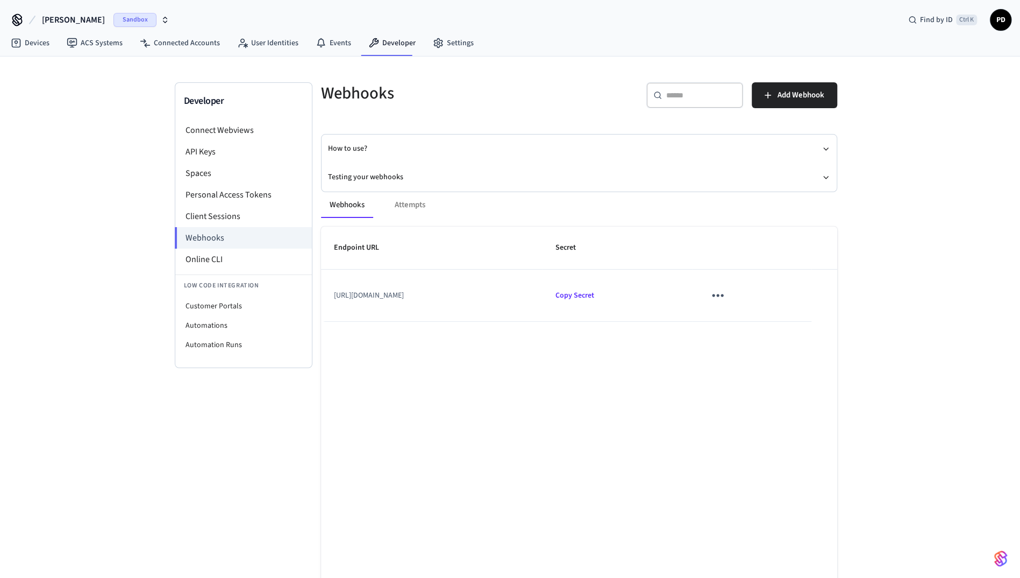
click at [726, 299] on icon "sticky table" at bounding box center [717, 295] width 17 height 17
drag, startPoint x: 617, startPoint y: 363, endPoint x: 541, endPoint y: 318, distance: 88.0
click at [616, 363] on div at bounding box center [514, 289] width 1028 height 578
click at [536, 288] on td "https://webhook.site/4080a135-c1c0-42bb-84db-72b760fe3fe9" at bounding box center [432, 295] width 222 height 52
drag, startPoint x: 516, startPoint y: 289, endPoint x: 341, endPoint y: 276, distance: 175.8
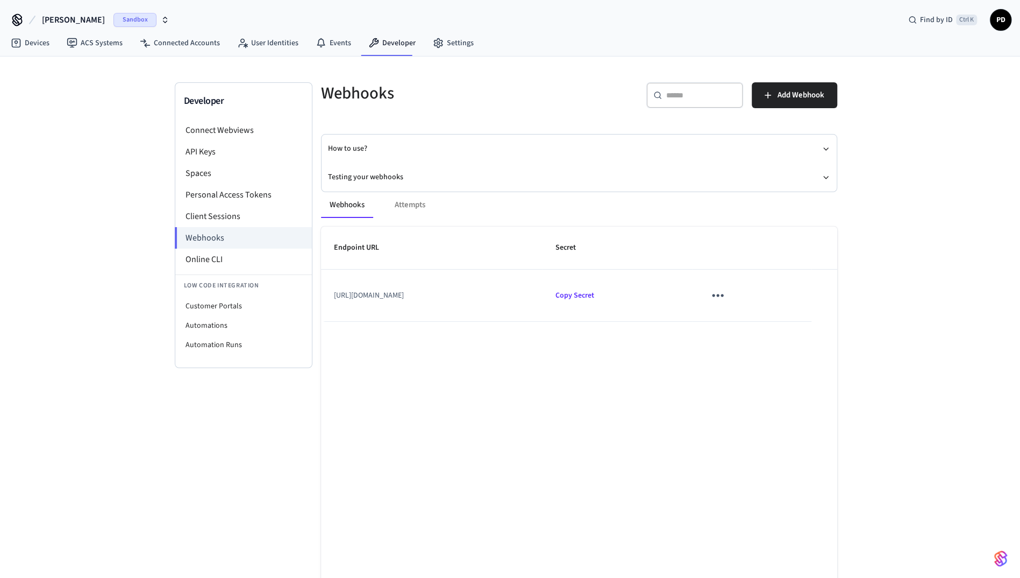
click at [341, 276] on td "https://webhook.site/4080a135-c1c0-42bb-84db-72b760fe3fe9" at bounding box center [432, 295] width 222 height 52
drag, startPoint x: 550, startPoint y: 318, endPoint x: 538, endPoint y: 291, distance: 29.4
click at [543, 317] on td "https://webhook.site/4080a135-c1c0-42bb-84db-72b760fe3fe9" at bounding box center [432, 295] width 222 height 52
drag, startPoint x: 538, startPoint y: 286, endPoint x: 560, endPoint y: 295, distance: 23.9
click at [541, 287] on td "https://webhook.site/4080a135-c1c0-42bb-84db-72b760fe3fe9" at bounding box center [432, 295] width 222 height 52
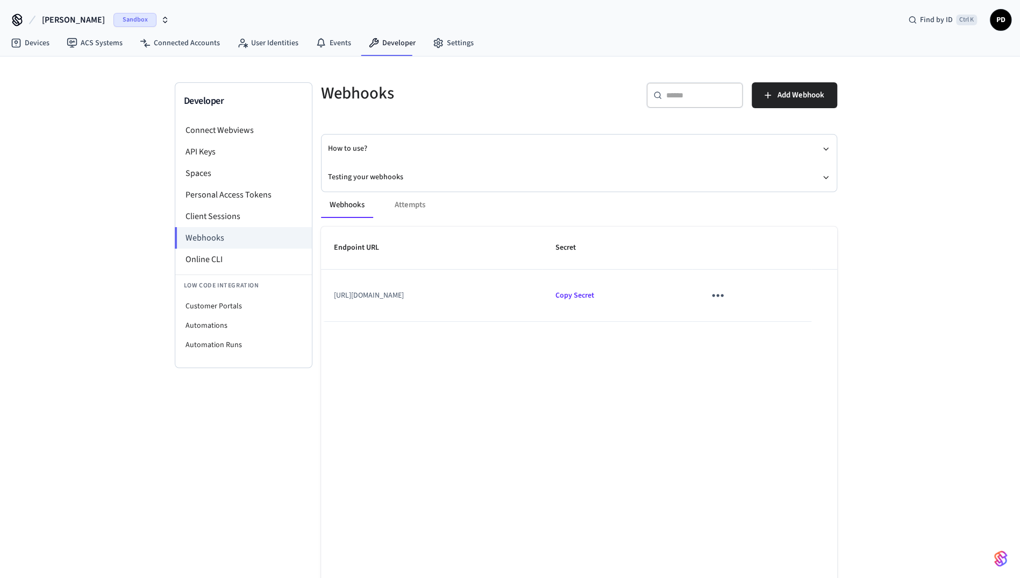
drag, startPoint x: 547, startPoint y: 297, endPoint x: 333, endPoint y: 304, distance: 214.2
click at [333, 304] on td "https://webhook.site/4080a135-c1c0-42bb-84db-72b760fe3fe9" at bounding box center [432, 295] width 222 height 52
copy td "https://webhook.site/4080a135-c1c0-42bb-84db-72b760fe3fe9"
click at [42, 172] on div "Developer Connect Webviews API Keys Spaces Personal Access Tokens Client Sessio…" at bounding box center [510, 319] width 1020 height 527
drag, startPoint x: 540, startPoint y: 293, endPoint x: 331, endPoint y: 297, distance: 208.7
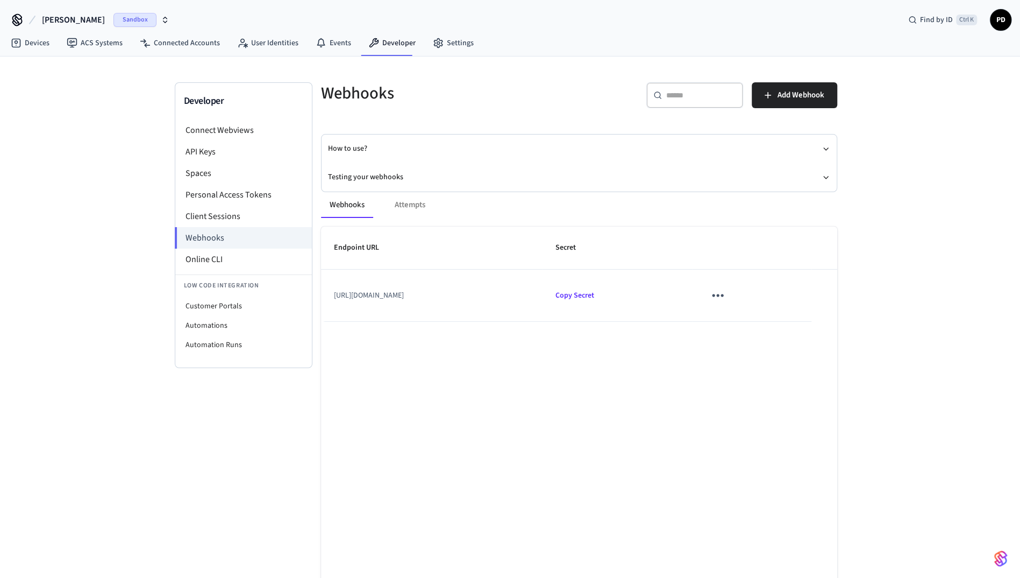
click at [331, 297] on td "https://webhook.site/4080a135-c1c0-42bb-84db-72b760fe3fe9" at bounding box center [432, 295] width 222 height 52
click at [372, 303] on td "https://webhook.site/4080a135-c1c0-42bb-84db-72b760fe3fe9" at bounding box center [432, 295] width 222 height 52
drag, startPoint x: 337, startPoint y: 297, endPoint x: 486, endPoint y: 304, distance: 149.2
click at [486, 304] on td "https://webhook.site/4080a135-c1c0-42bb-84db-72b760fe3fe9" at bounding box center [432, 295] width 222 height 52
drag, startPoint x: 538, startPoint y: 301, endPoint x: 324, endPoint y: 303, distance: 214.1
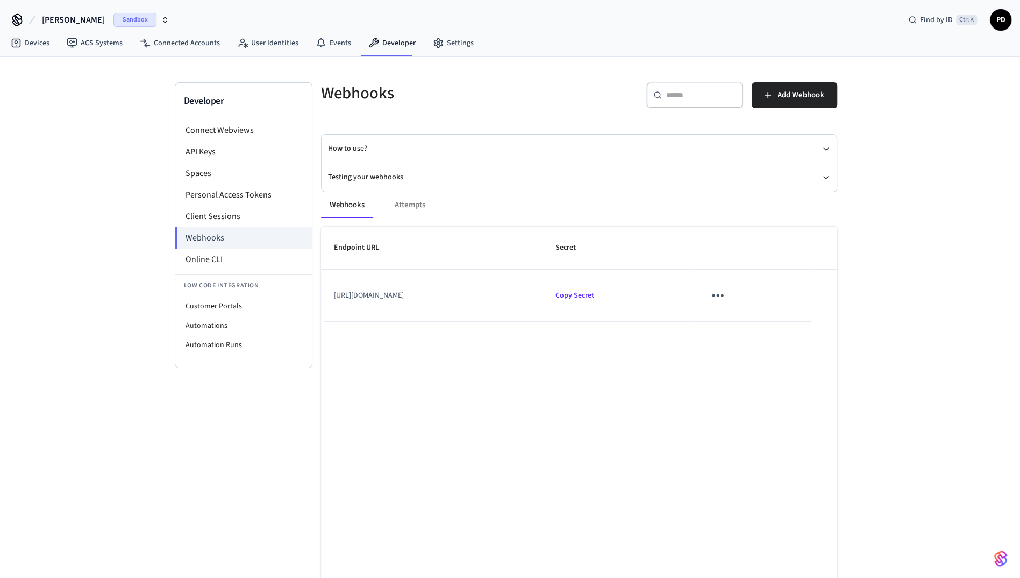
click at [324, 303] on td "https://webhook.site/4080a135-c1c0-42bb-84db-72b760fe3fe9" at bounding box center [432, 295] width 222 height 52
click at [535, 311] on td "https://webhook.site/4080a135-c1c0-42bb-84db-72b760fe3fe9" at bounding box center [432, 295] width 222 height 52
click at [525, 354] on div "Endpoint URL Secret https://webhook.site/4080a135-c1c0-42bb-84db-72b760fe3fe9 C…" at bounding box center [579, 428] width 516 height 404
drag, startPoint x: 556, startPoint y: 293, endPoint x: 312, endPoint y: 305, distance: 243.9
click at [312, 305] on div "Webhooks Attempts Endpoint URL Secret https://webhook.site/4080a135-c1c0-42bb-8…" at bounding box center [572, 405] width 529 height 452
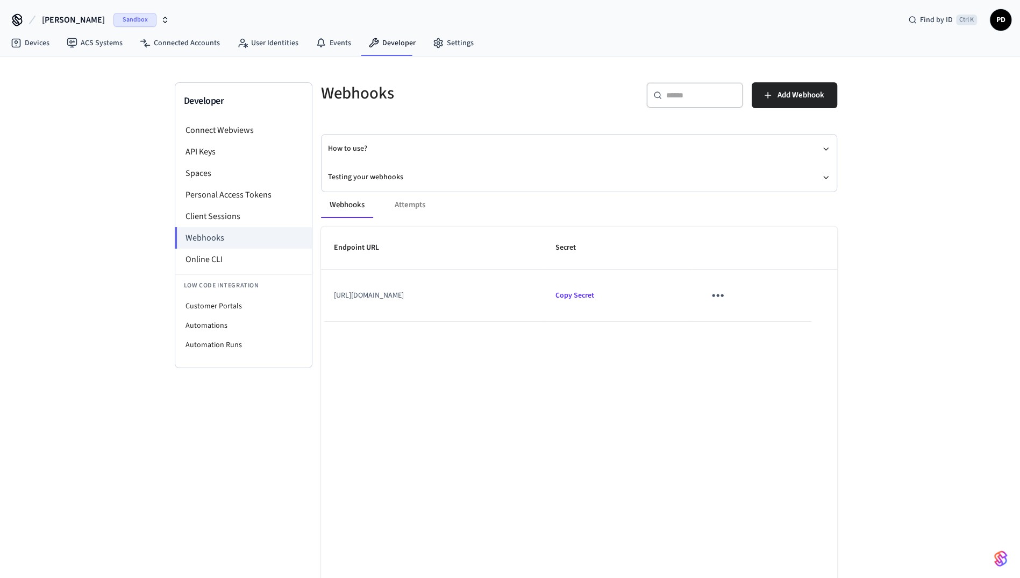
click at [408, 423] on div "Endpoint URL Secret https://webhook.site/4080a135-c1c0-42bb-84db-72b760fe3fe9 C…" at bounding box center [579, 428] width 516 height 404
click at [543, 295] on td "https://webhook.site/4080a135-c1c0-42bb-84db-72b760fe3fe9" at bounding box center [432, 295] width 222 height 52
drag, startPoint x: 536, startPoint y: 294, endPoint x: 321, endPoint y: 300, distance: 215.2
click at [321, 300] on td "https://webhook.site/4080a135-c1c0-42bb-84db-72b760fe3fe9" at bounding box center [432, 295] width 222 height 52
click at [400, 296] on td "https://webhook.site/4080a135-c1c0-42bb-84db-72b760fe3fe9" at bounding box center [432, 295] width 222 height 52
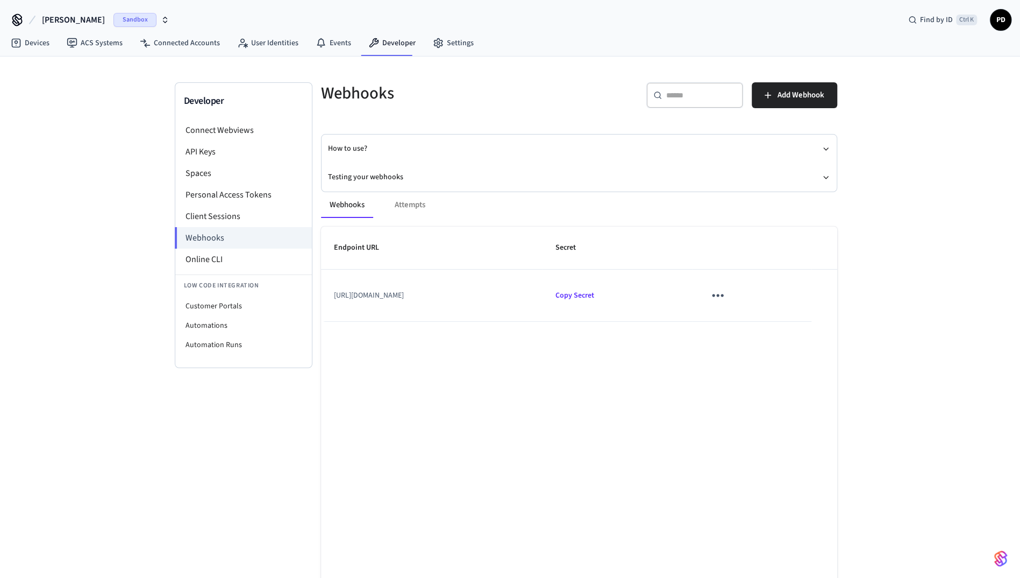
drag, startPoint x: 399, startPoint y: 290, endPoint x: 320, endPoint y: 293, distance: 79.1
click at [320, 293] on div "Webhooks Attempts Endpoint URL Secret https://webhook.site/4080a135-c1c0-42bb-8…" at bounding box center [572, 405] width 529 height 452
